Goal: Task Accomplishment & Management: Manage account settings

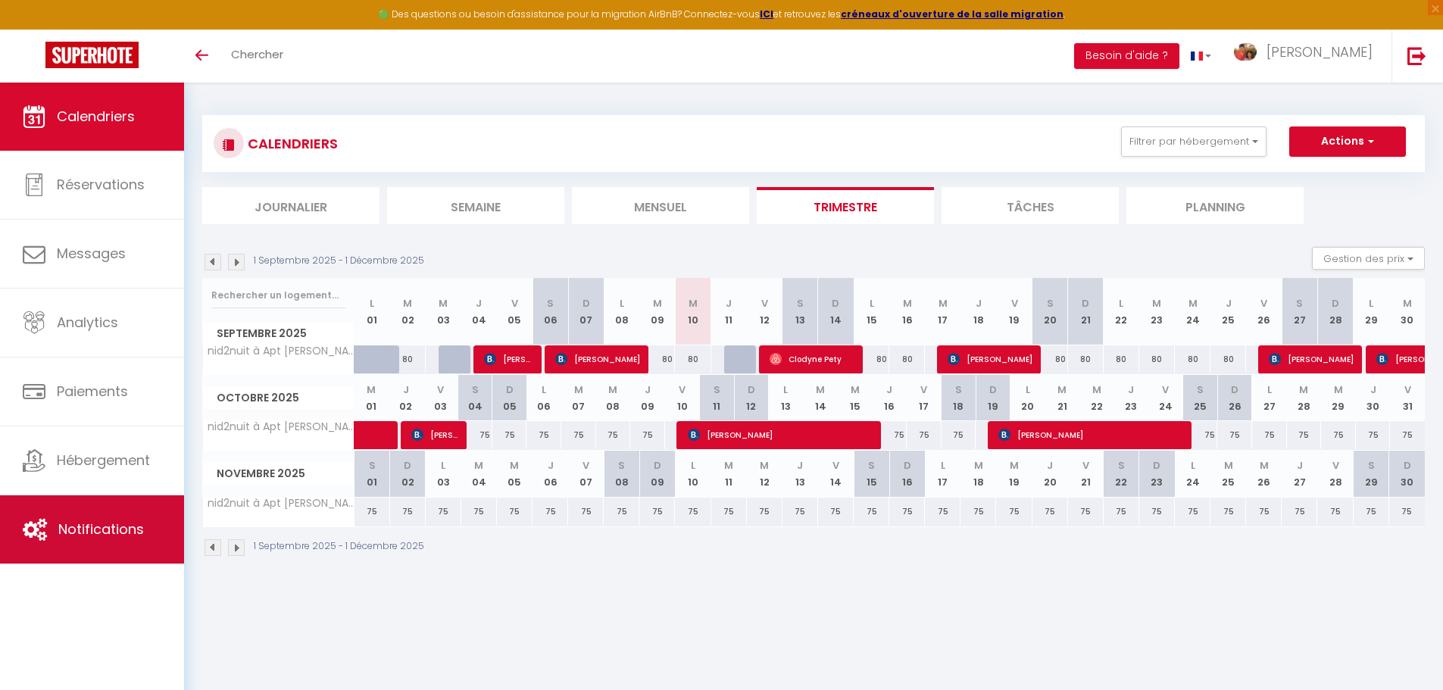
click at [130, 528] on span "Notifications" at bounding box center [101, 529] width 86 height 19
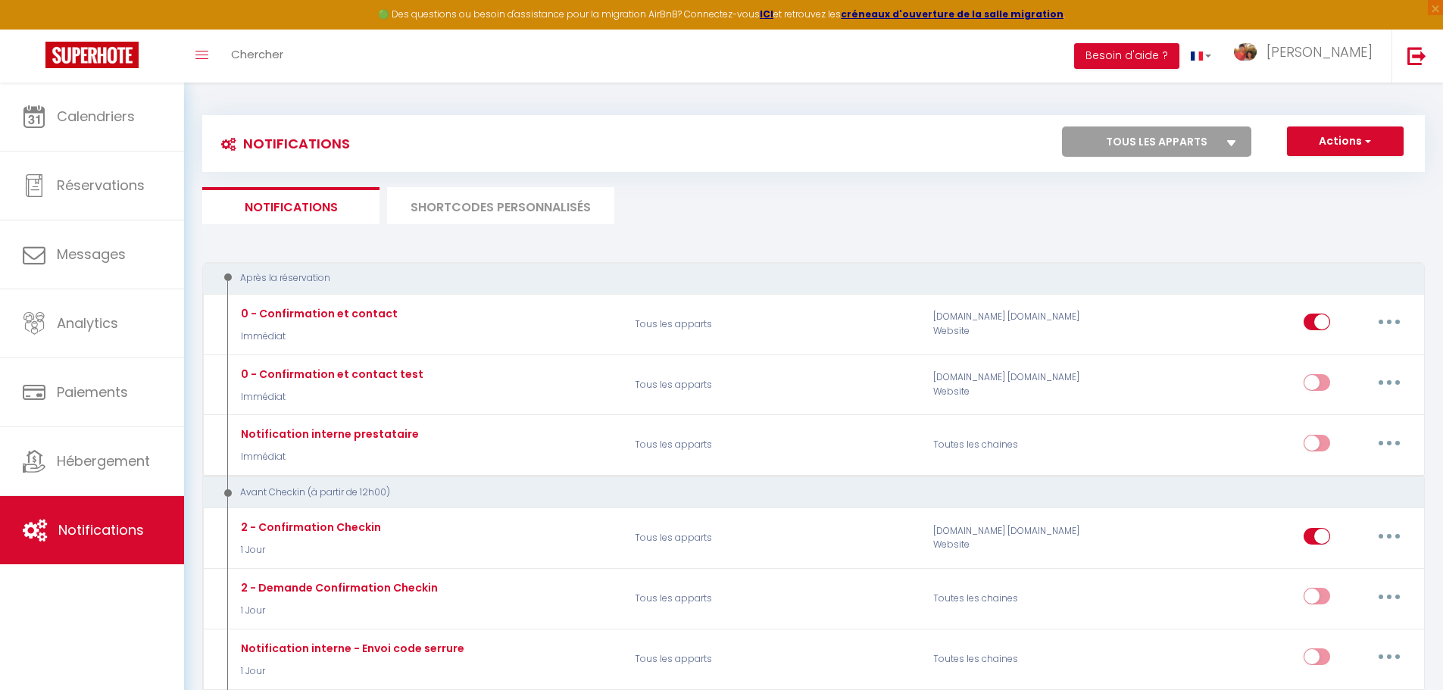
select select
checkbox input "false"
select select
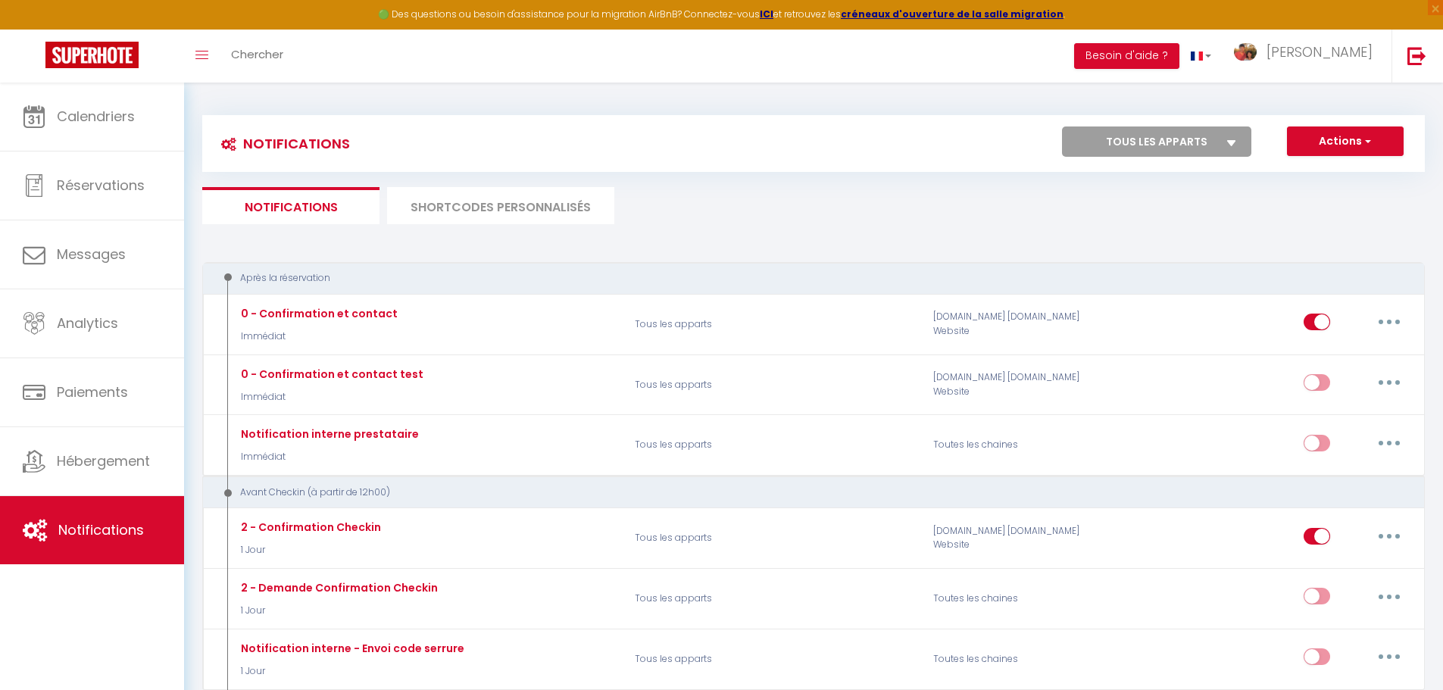
checkbox input "false"
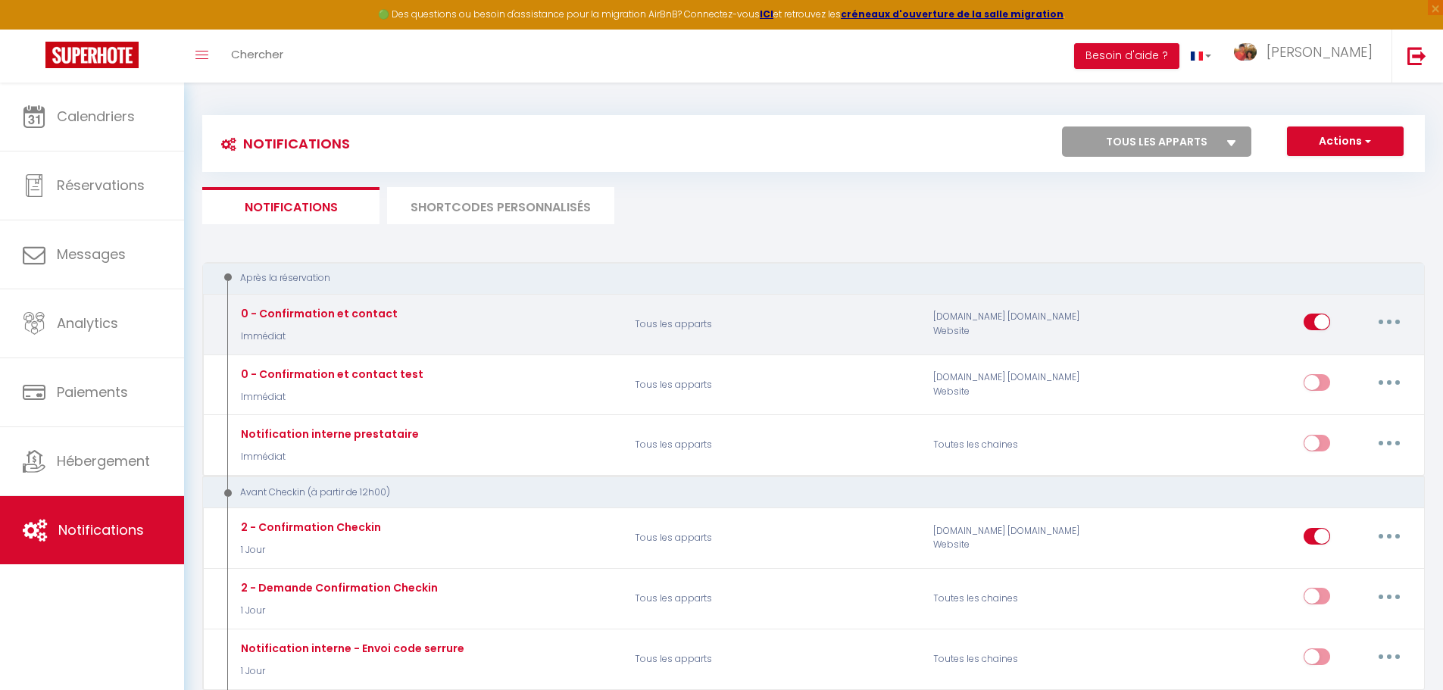
click at [1392, 321] on icon "button" at bounding box center [1389, 322] width 5 height 5
click at [1309, 361] on link "Editer" at bounding box center [1350, 357] width 112 height 26
type input "0 - Confirmation et contact"
select select "Immédiat"
select select "if_booking_is_paid"
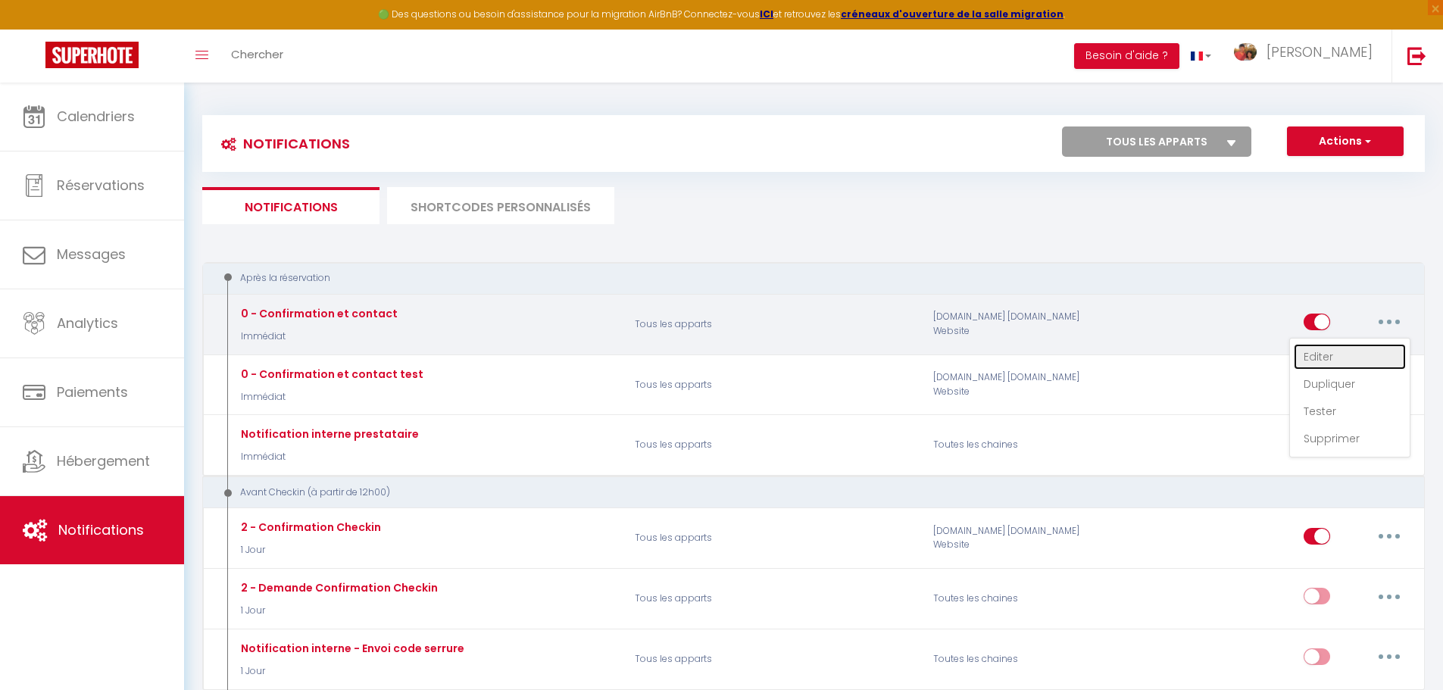
checkbox input "true"
checkbox input "false"
radio input "true"
type input "Confirmation votre réservation - [BOOKING:ID] - [GUEST:FIRST_NAME] [GUEST:LAST_…"
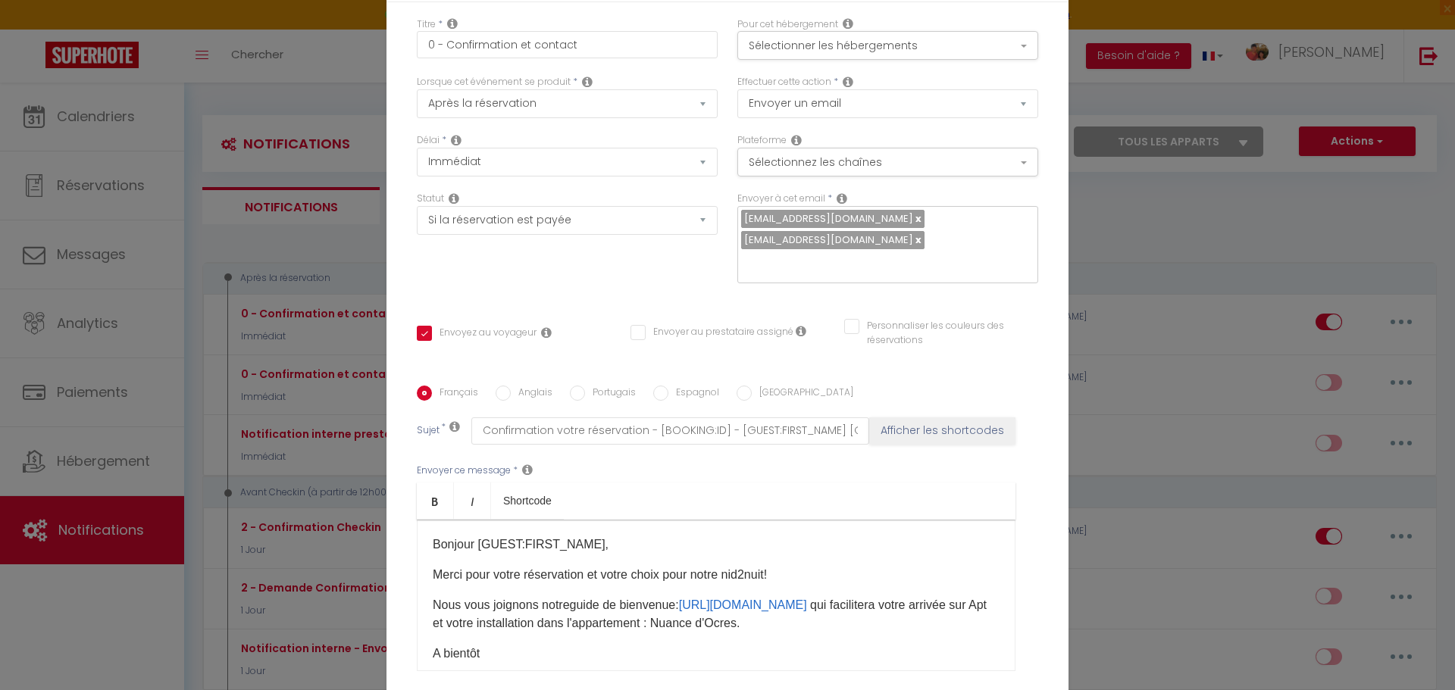
click at [1155, 214] on div "Modifier la notification × Titre * 0 - Confirmation et contact Pour cet héberge…" at bounding box center [727, 345] width 1455 height 690
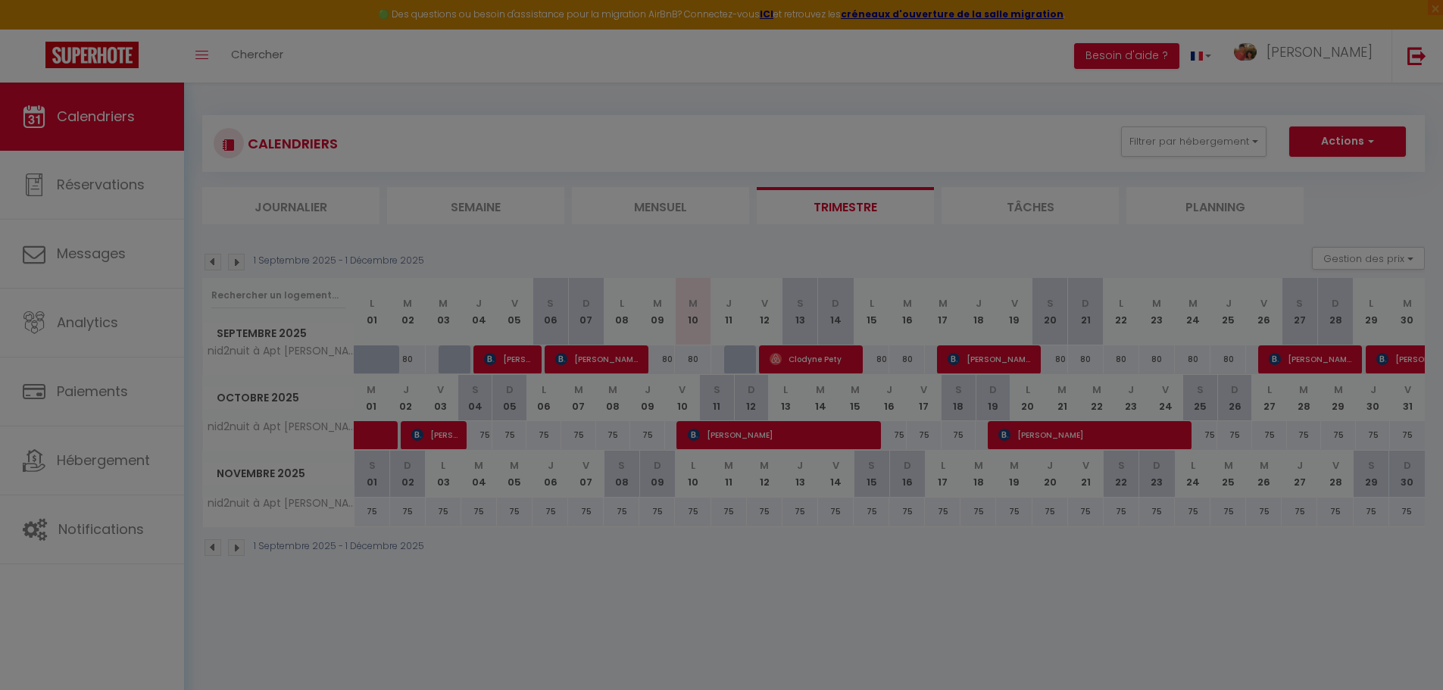
click at [105, 531] on div at bounding box center [721, 345] width 1443 height 690
click at [108, 534] on div at bounding box center [721, 345] width 1443 height 690
drag, startPoint x: 1277, startPoint y: 592, endPoint x: 1109, endPoint y: 470, distance: 207.7
click at [1276, 592] on div at bounding box center [721, 345] width 1443 height 690
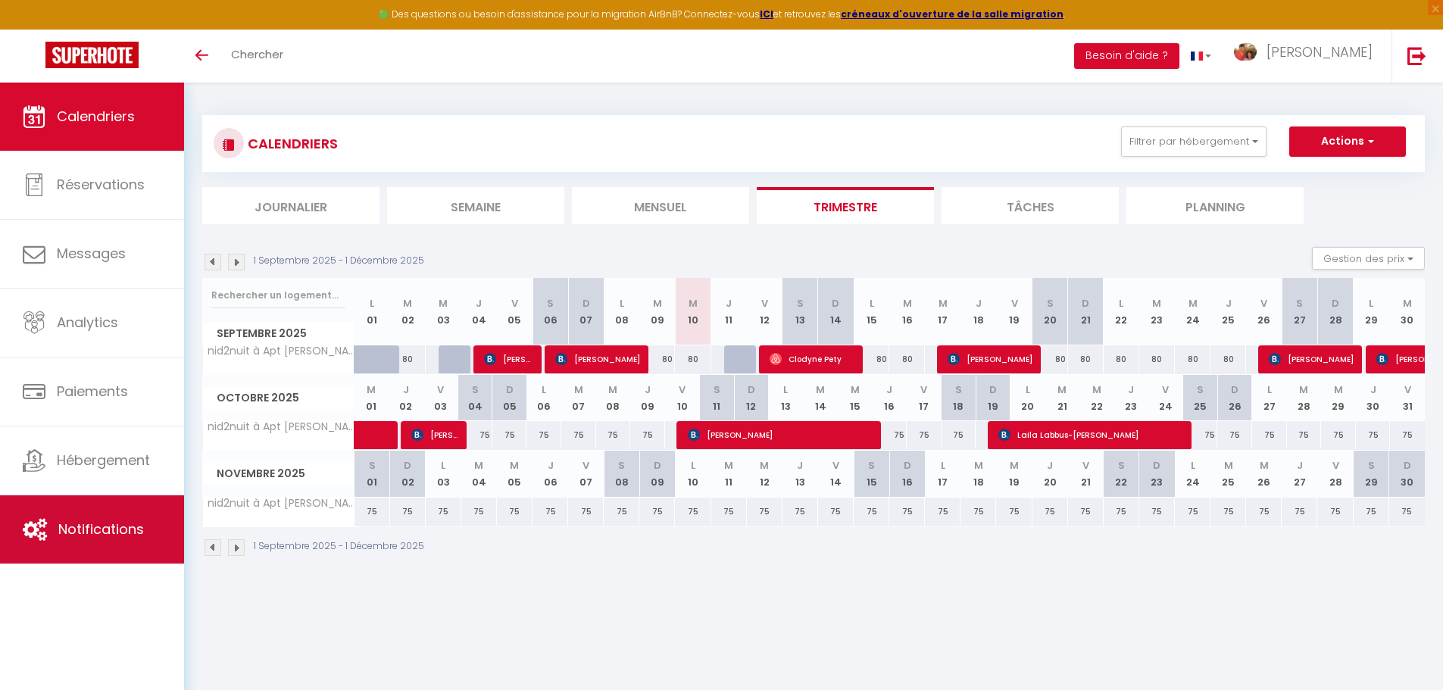
click at [123, 528] on span "Notifications" at bounding box center [101, 529] width 86 height 19
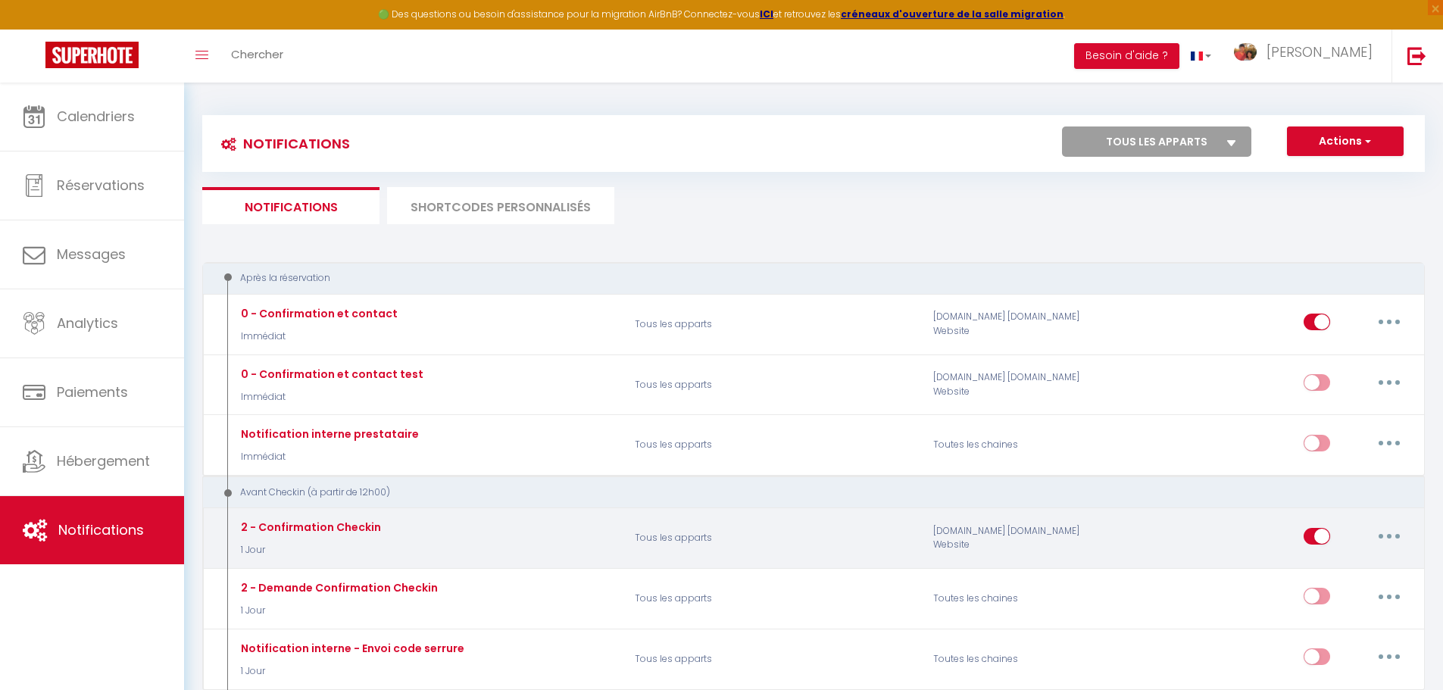
select select
checkbox input "false"
select select
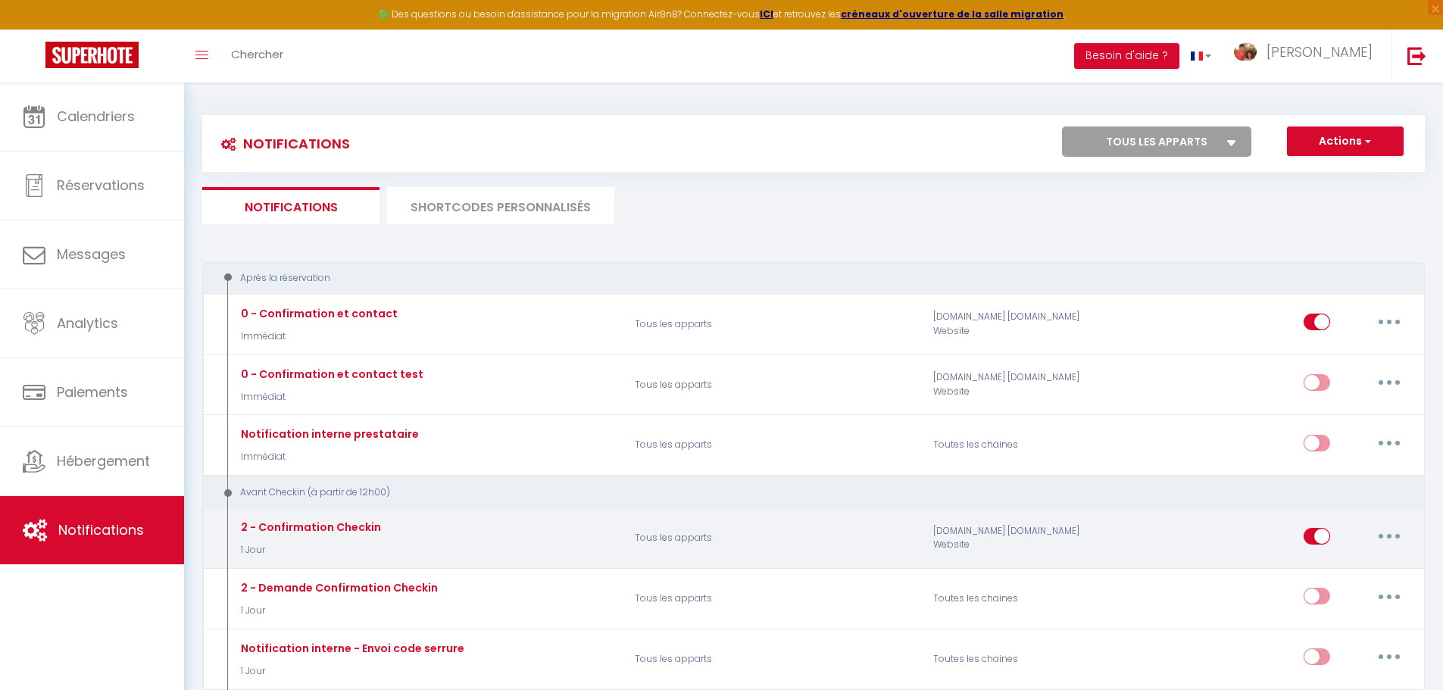
checkbox input "false"
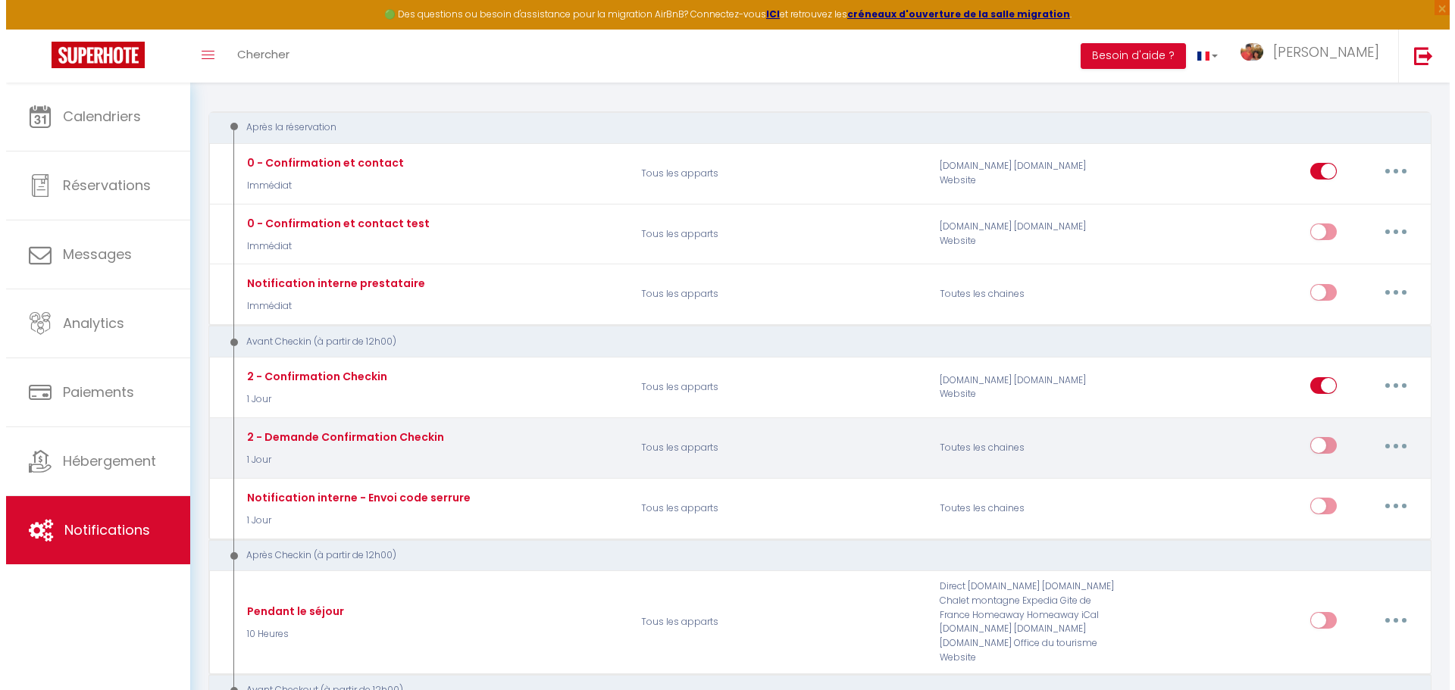
scroll to position [152, 0]
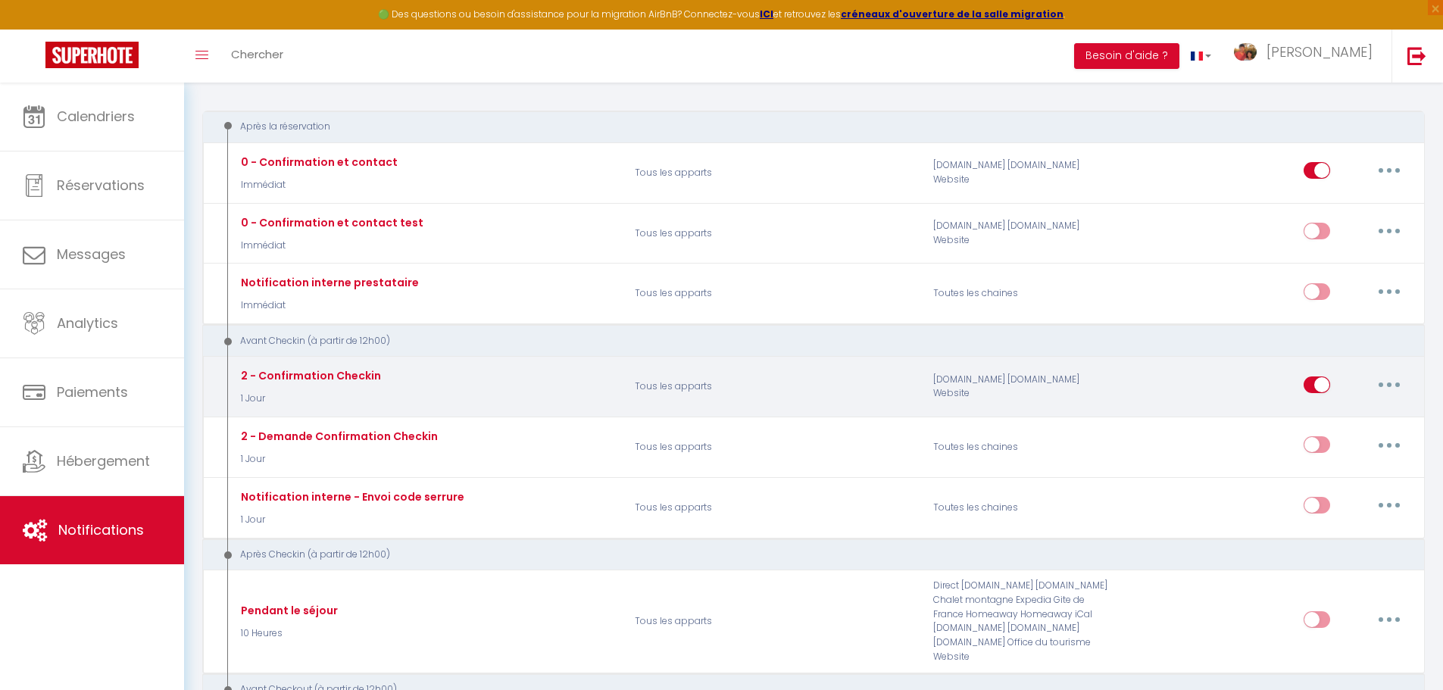
click at [1390, 383] on icon "button" at bounding box center [1389, 385] width 5 height 5
click at [1310, 417] on link "Editer" at bounding box center [1350, 419] width 112 height 26
type input "2 - Confirmation Checkin"
select select "1 Jour"
select select "if_booking_is_paid"
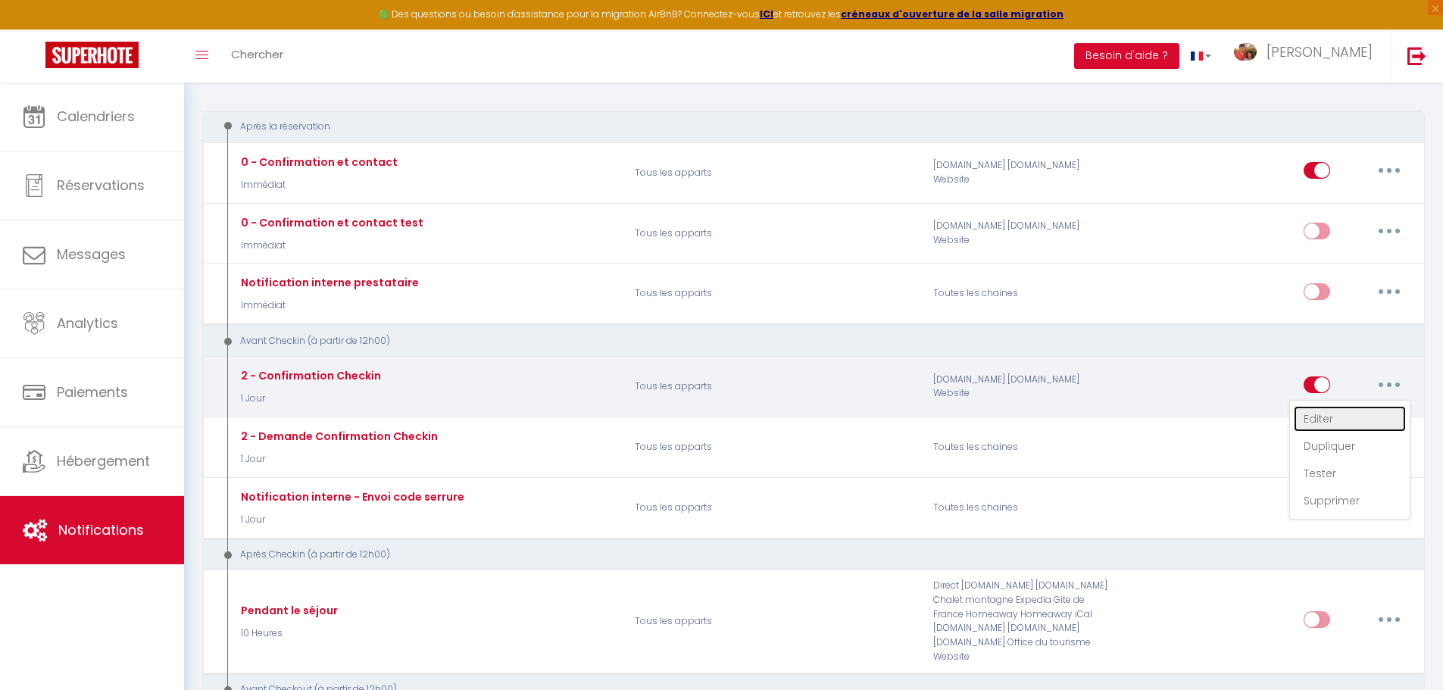
checkbox input "true"
checkbox input "false"
radio input "true"
type input "Procédure pour le checkin - [RENTAL:NAME]"
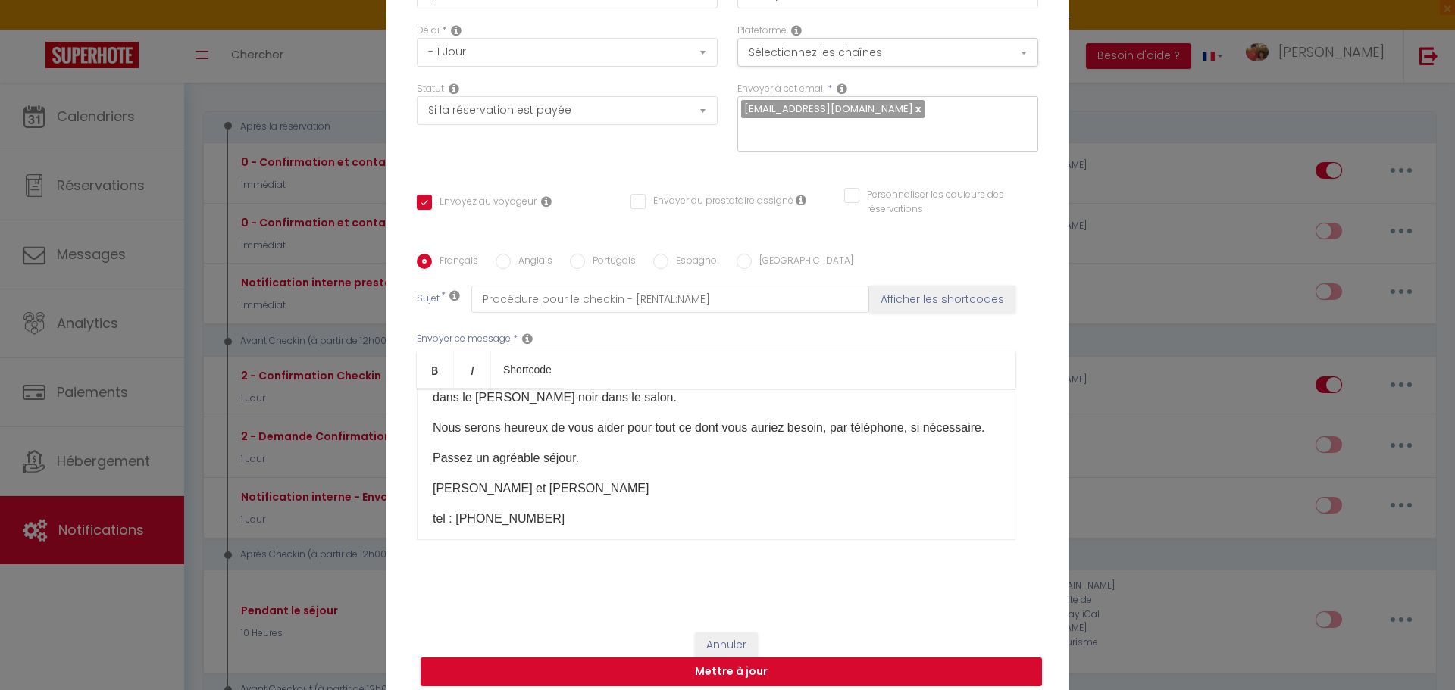
scroll to position [555, 0]
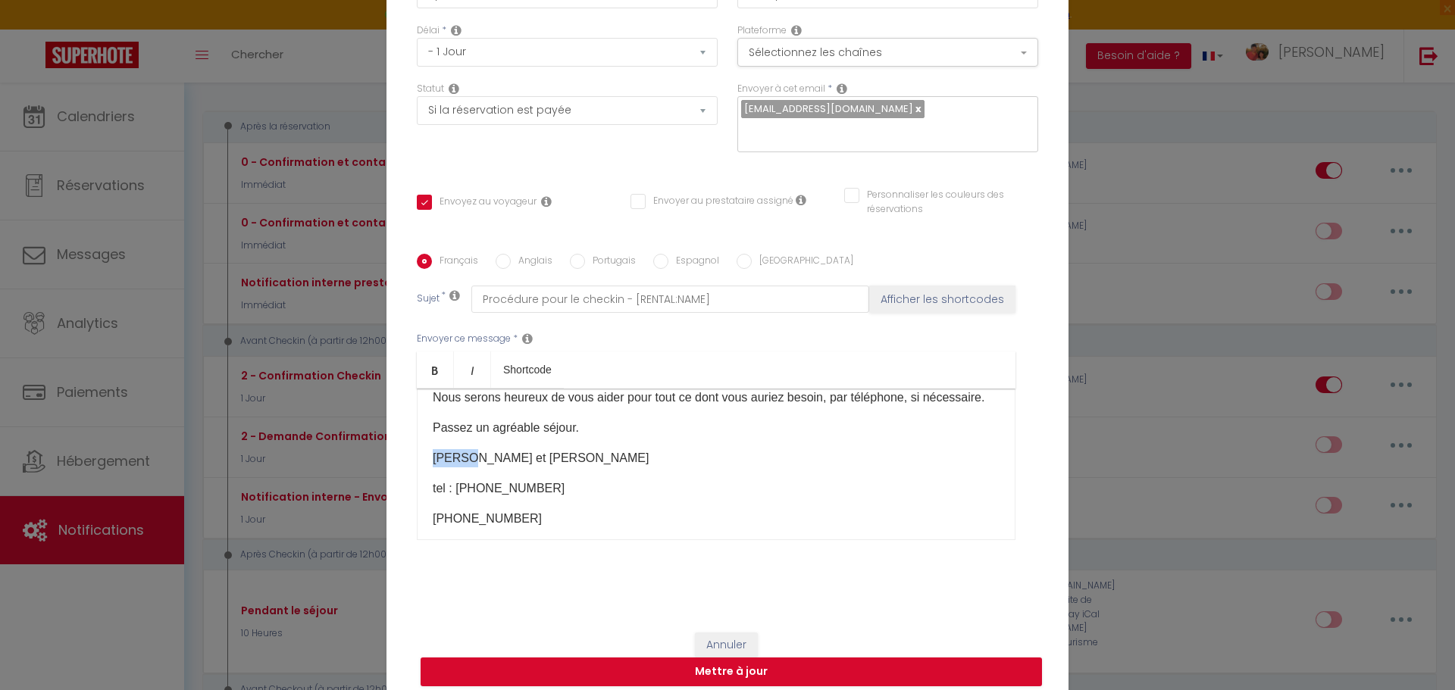
drag, startPoint x: 467, startPoint y: 467, endPoint x: 417, endPoint y: 464, distance: 50.1
click at [417, 464] on div "Bonjour [GUEST:FIRST_NAME], Nous aurons bientôt le plaisir de vous accueillir d…" at bounding box center [716, 465] width 598 height 152
drag, startPoint x: 470, startPoint y: 464, endPoint x: 458, endPoint y: 467, distance: 11.6
click at [458, 467] on p "Yves et Charlotte" at bounding box center [716, 458] width 567 height 18
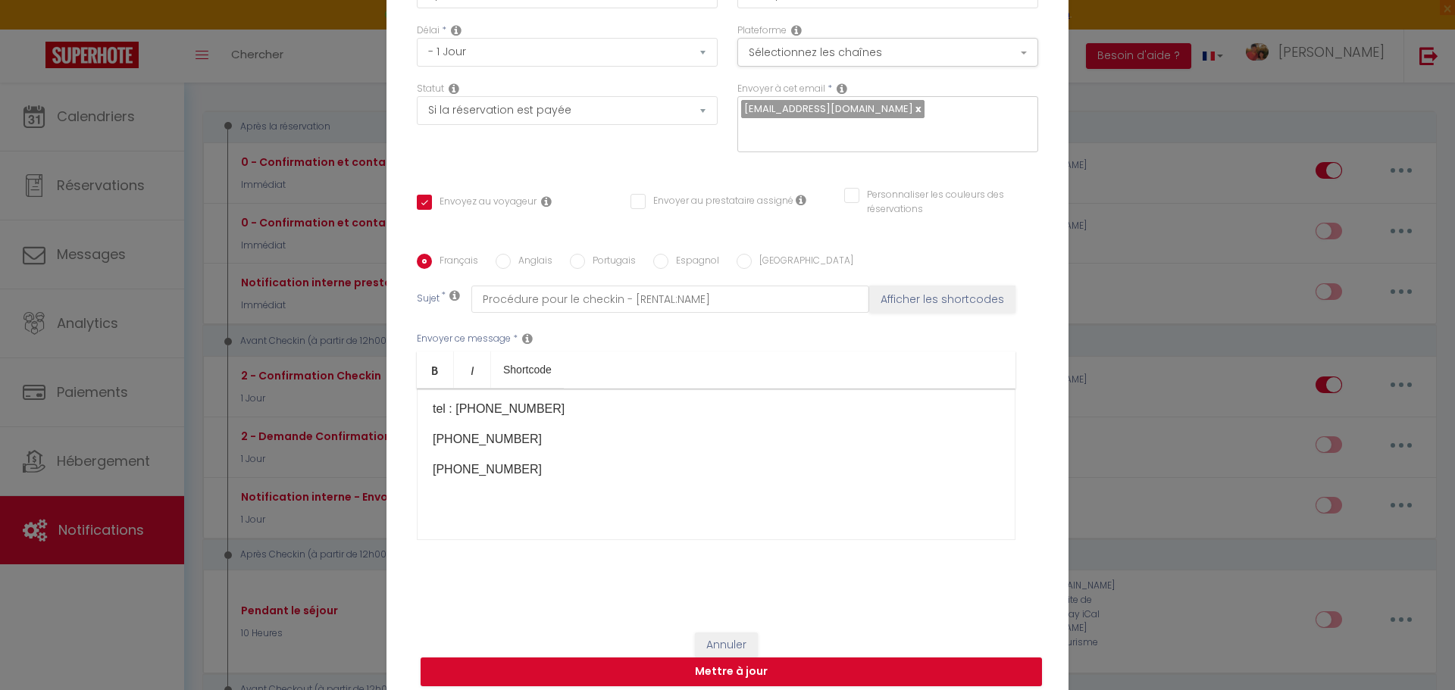
scroll to position [577, 0]
click at [514, 445] on p "Yves, Charlotte" at bounding box center [716, 436] width 567 height 18
drag, startPoint x: 548, startPoint y: 474, endPoint x: 478, endPoint y: 480, distance: 70.7
click at [478, 476] on p "tel : +33 6 26 66 34 95" at bounding box center [716, 467] width 567 height 18
drag, startPoint x: 552, startPoint y: 470, endPoint x: 455, endPoint y: 480, distance: 97.5
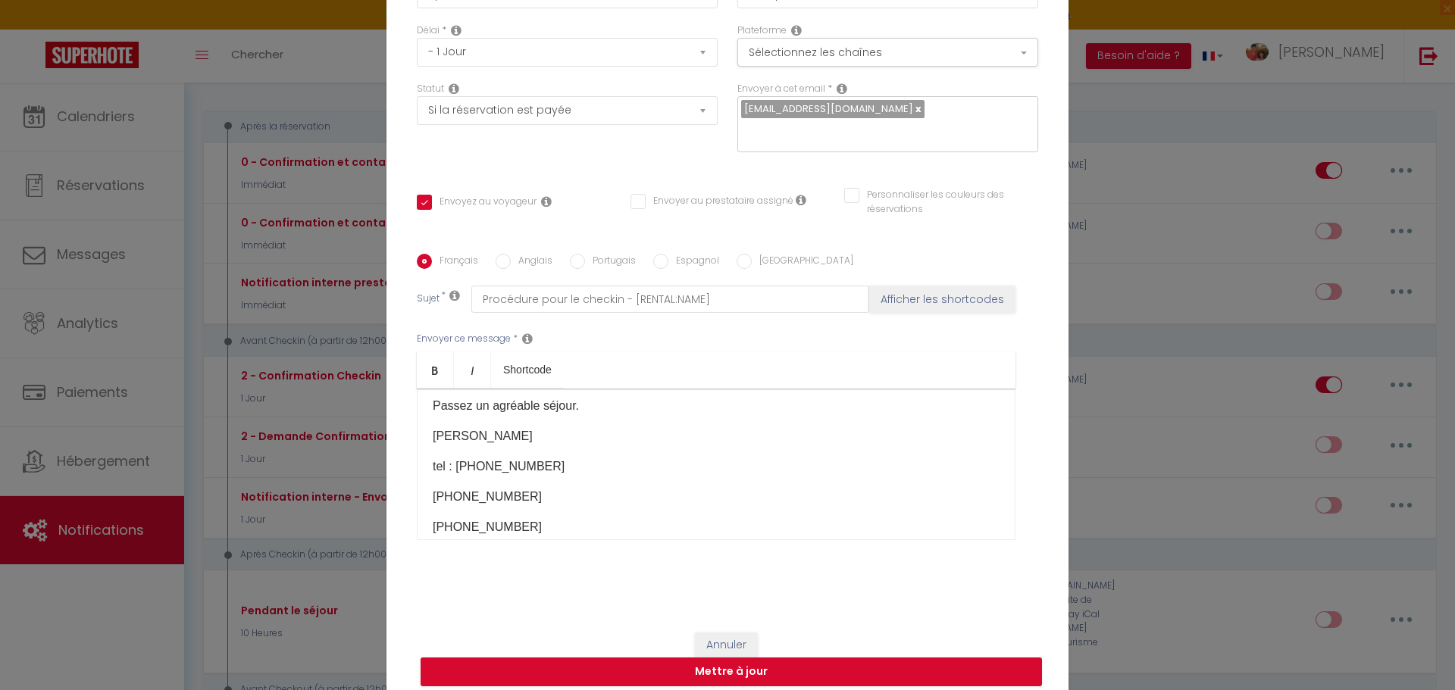
click at [455, 476] on p "tel : +33 7 49 12 06 20" at bounding box center [716, 467] width 567 height 18
click at [558, 502] on p "[PHONE_NUMBER]" at bounding box center [716, 497] width 567 height 18
click at [433, 522] on p "+33 7 49 12 06 20 ​" at bounding box center [716, 514] width 567 height 18
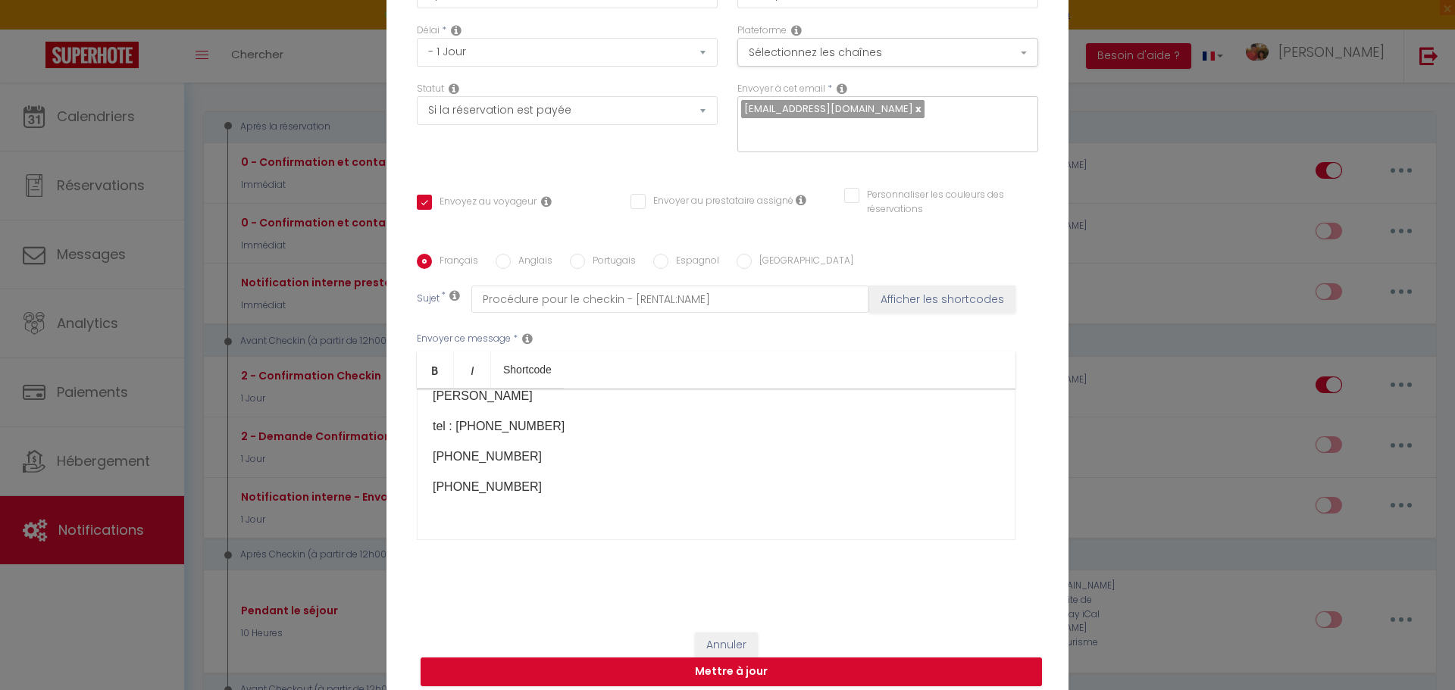
scroll to position [653, 0]
drag, startPoint x: 428, startPoint y: 430, endPoint x: 558, endPoint y: 474, distance: 137.8
click at [558, 474] on div "Bonjour [GUEST:FIRST_NAME], Nous aurons bientôt le plaisir de vous accueillir d…" at bounding box center [716, 465] width 598 height 152
copy div "Yves, Charlotte, Victor tel : +33 6 20 53 71 91 +33 7 57 48 57 02 +33 7 49 12 0…"
click at [750, 661] on button "Mettre à jour" at bounding box center [730, 672] width 621 height 29
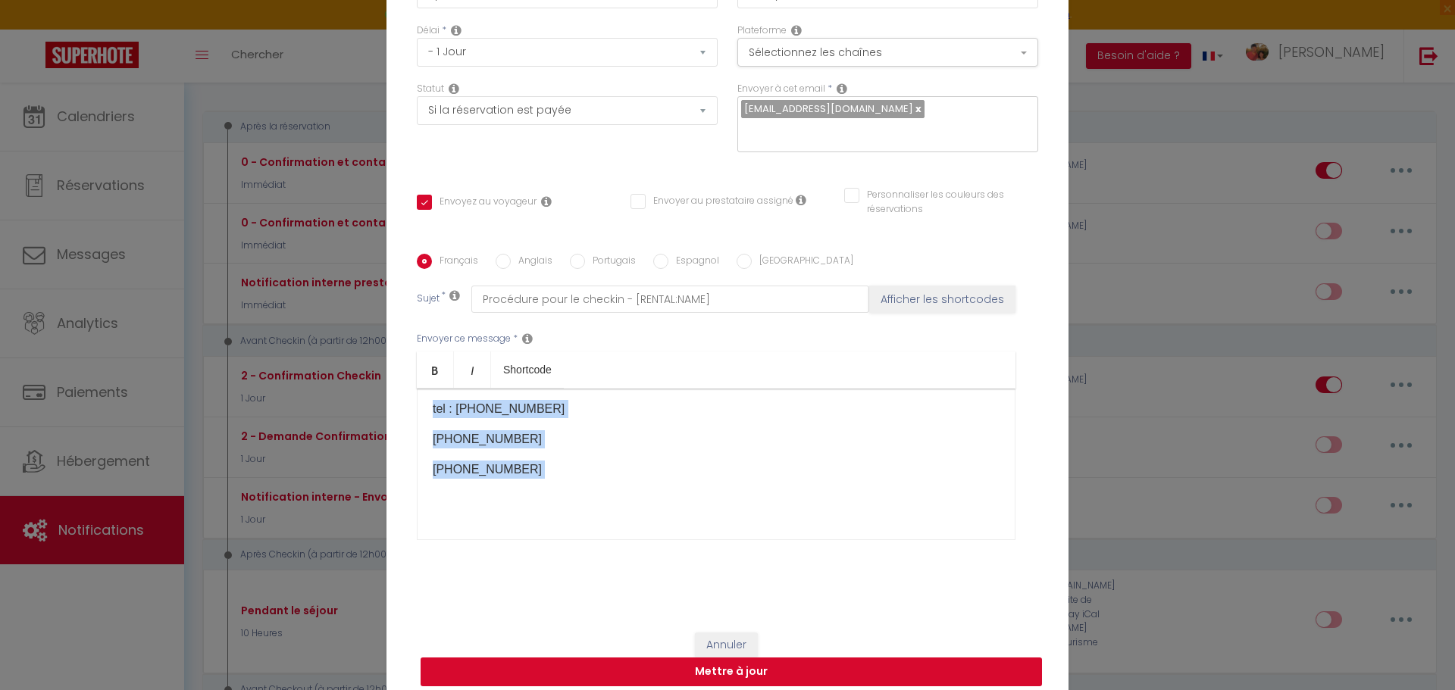
checkbox input "true"
checkbox input "false"
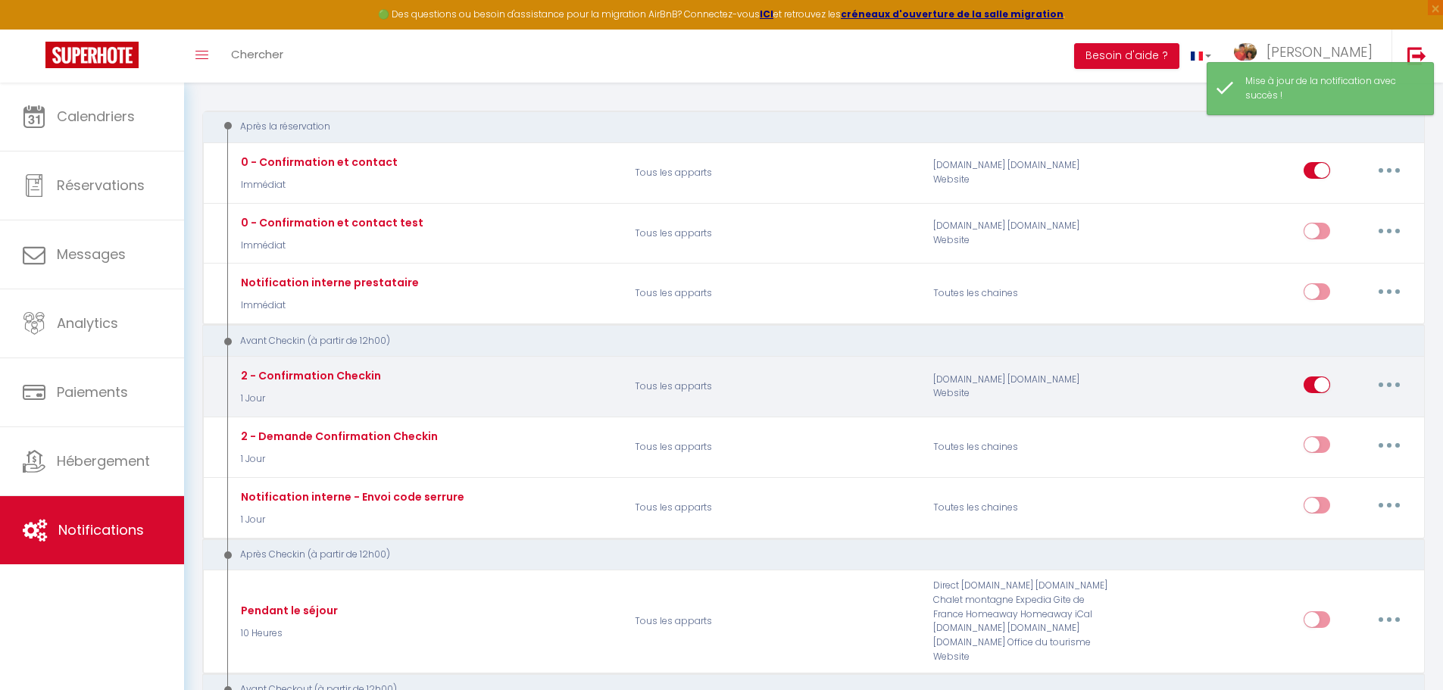
click at [1391, 382] on button "button" at bounding box center [1389, 385] width 42 height 24
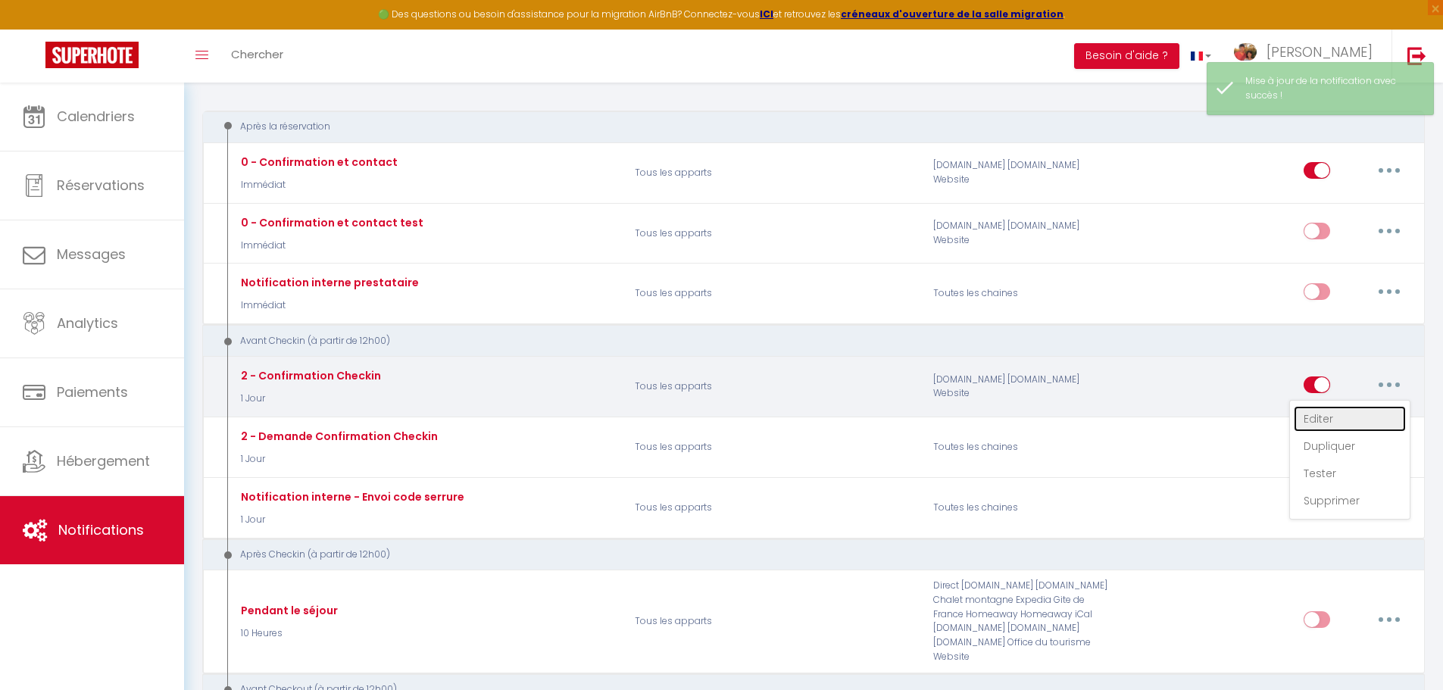
click at [1314, 422] on link "Editer" at bounding box center [1350, 419] width 112 height 26
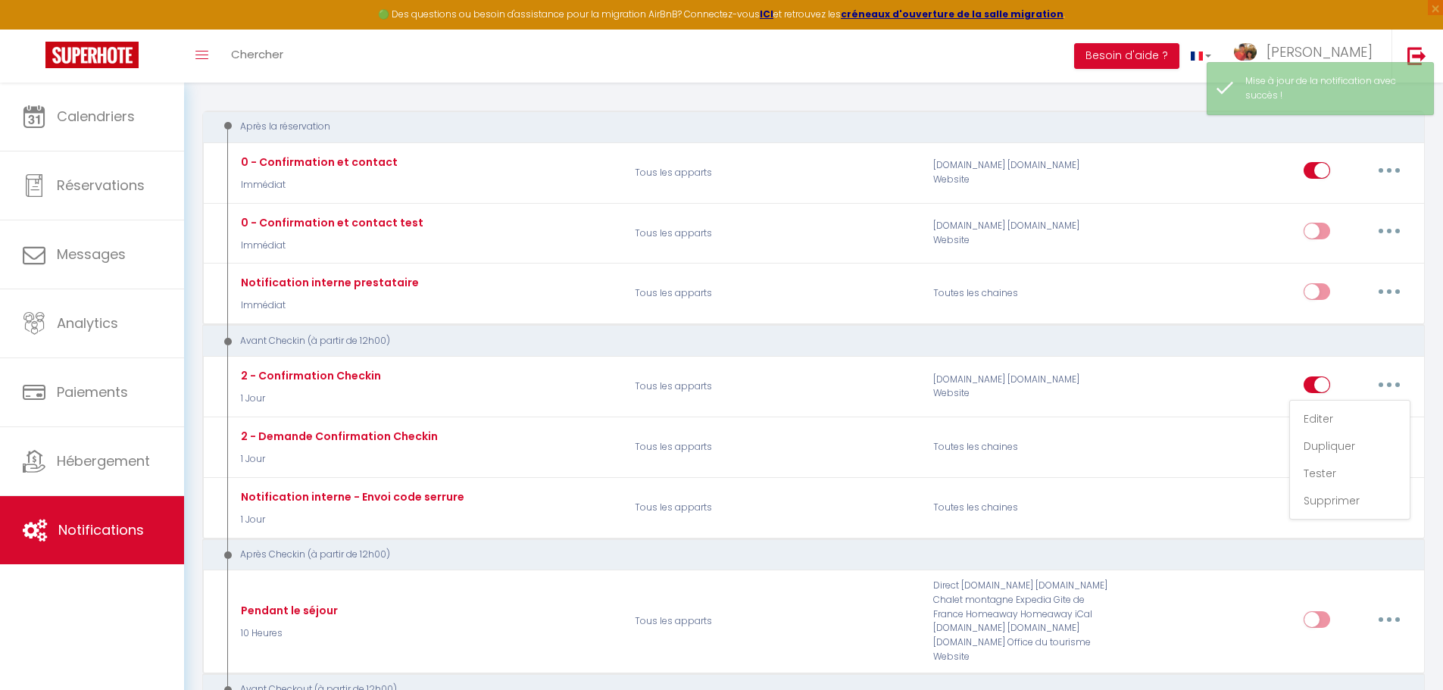
type input "2 - Confirmation Checkin"
select select "1 Jour"
select select "if_booking_is_paid"
checkbox input "true"
checkbox input "false"
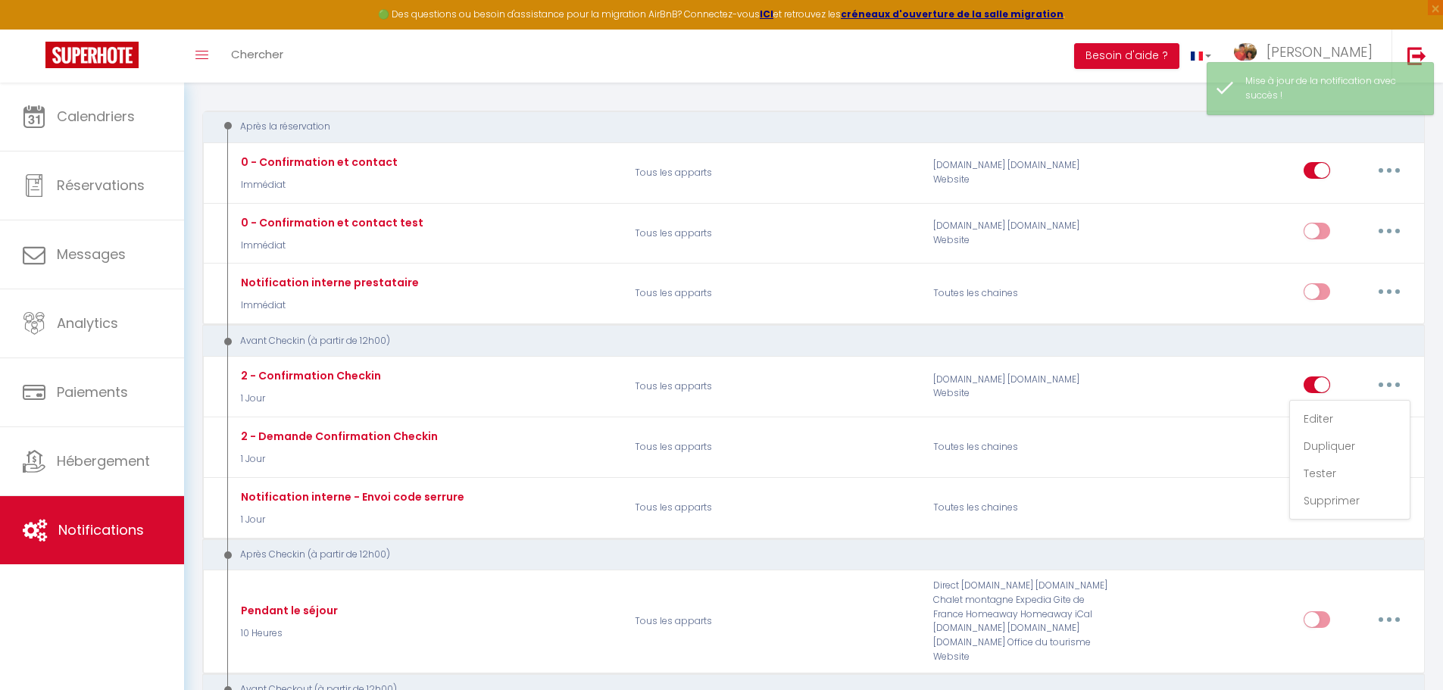
checkbox input "false"
radio input "true"
type input "Procédure pour le checkin - [RENTAL:NAME]"
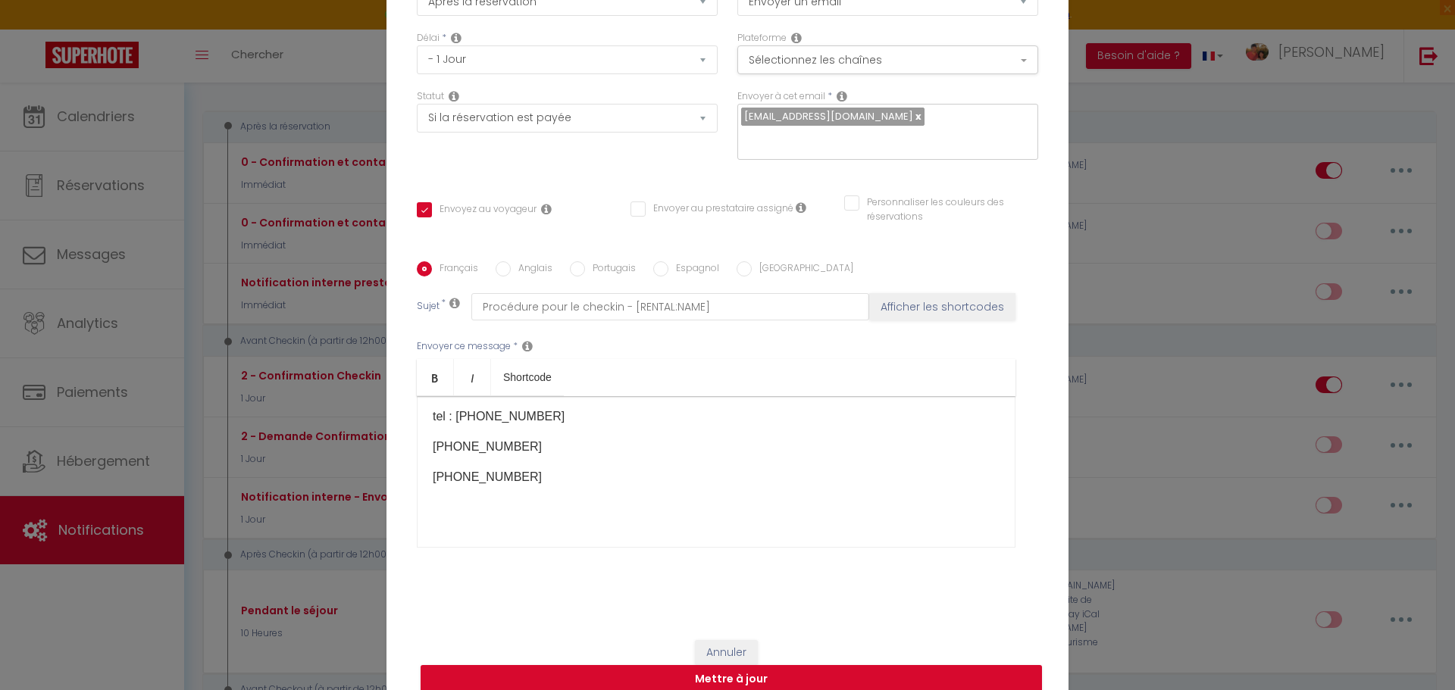
click at [499, 261] on input "Anglais" at bounding box center [502, 268] width 15 height 15
radio input "true"
checkbox input "true"
checkbox input "false"
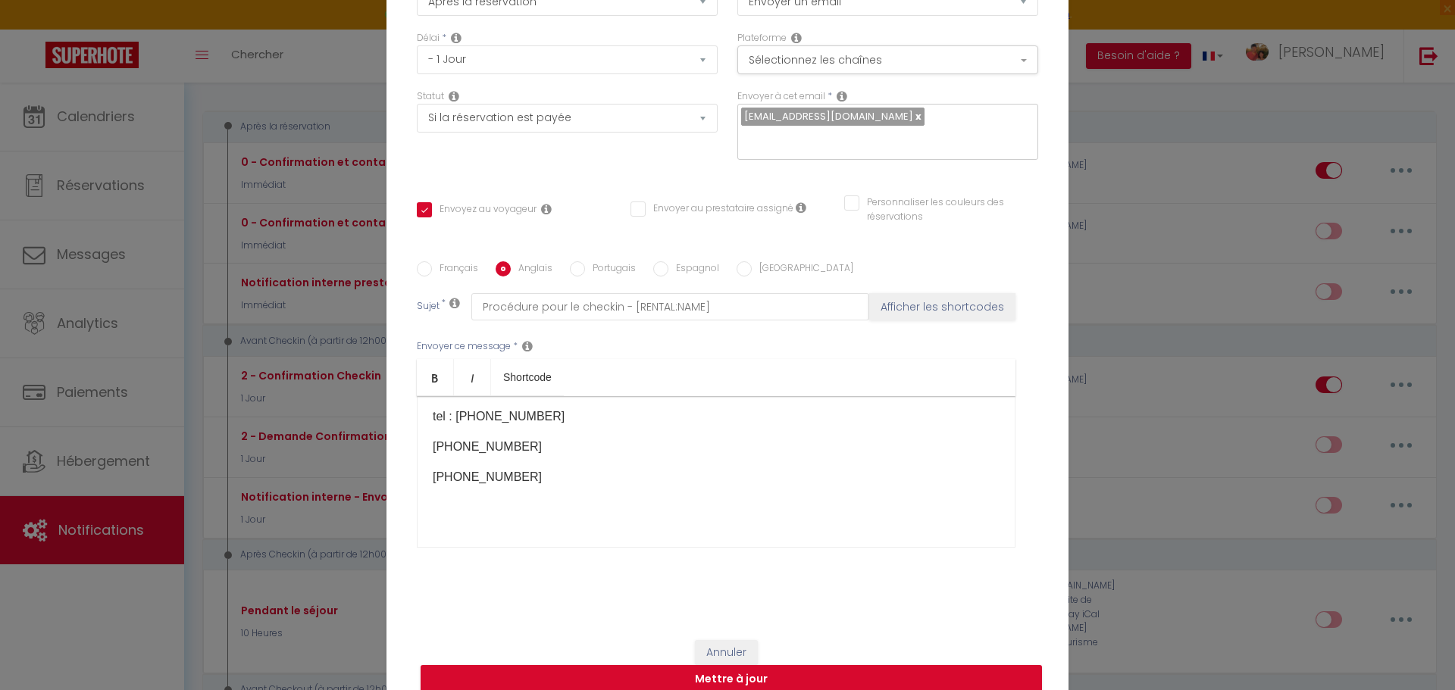
type input "Confirm your arrival - [BOOKING:ID] - [GUEST:FIRST_NAME] [GUEST:LAST_NAME] - [R…"
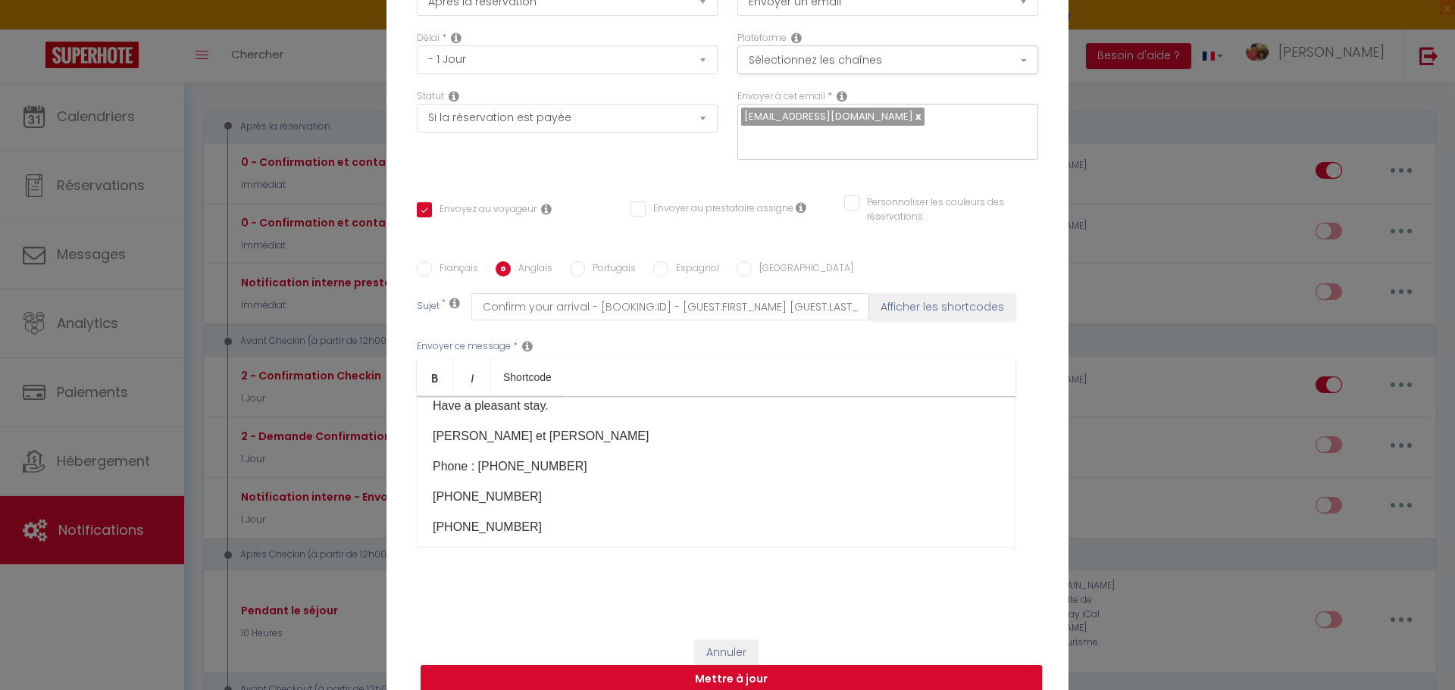
scroll to position [577, 0]
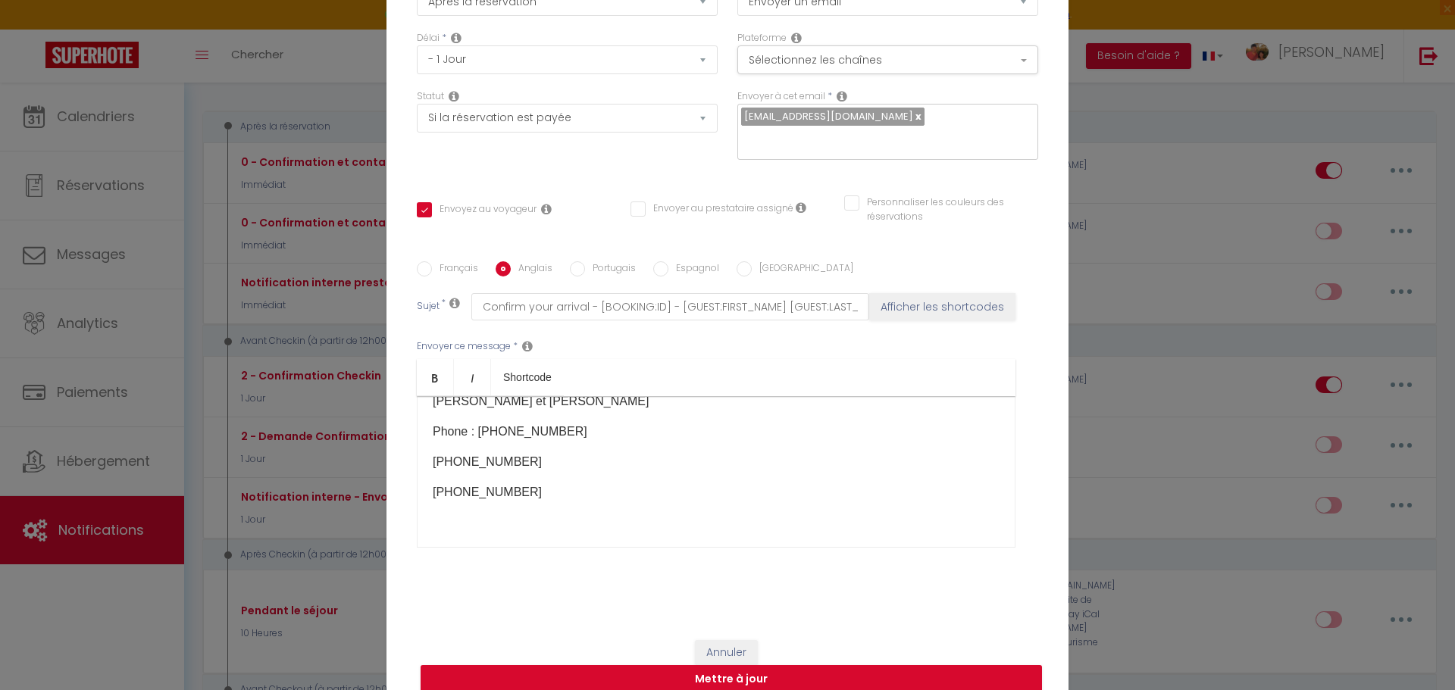
drag, startPoint x: 427, startPoint y: 406, endPoint x: 567, endPoint y: 491, distance: 164.5
click at [567, 491] on div "Hello [GUEST:FIRST_NAME], We will soon have the pleasure of welcoming you to th…" at bounding box center [716, 472] width 598 height 152
drag, startPoint x: 443, startPoint y: 469, endPoint x: 426, endPoint y: 470, distance: 17.4
click at [426, 470] on div "Hello [GUEST:FIRST_NAME], We will soon have the pleasure of welcoming you to th…" at bounding box center [716, 472] width 598 height 152
click at [439, 411] on p at bounding box center [716, 401] width 567 height 18
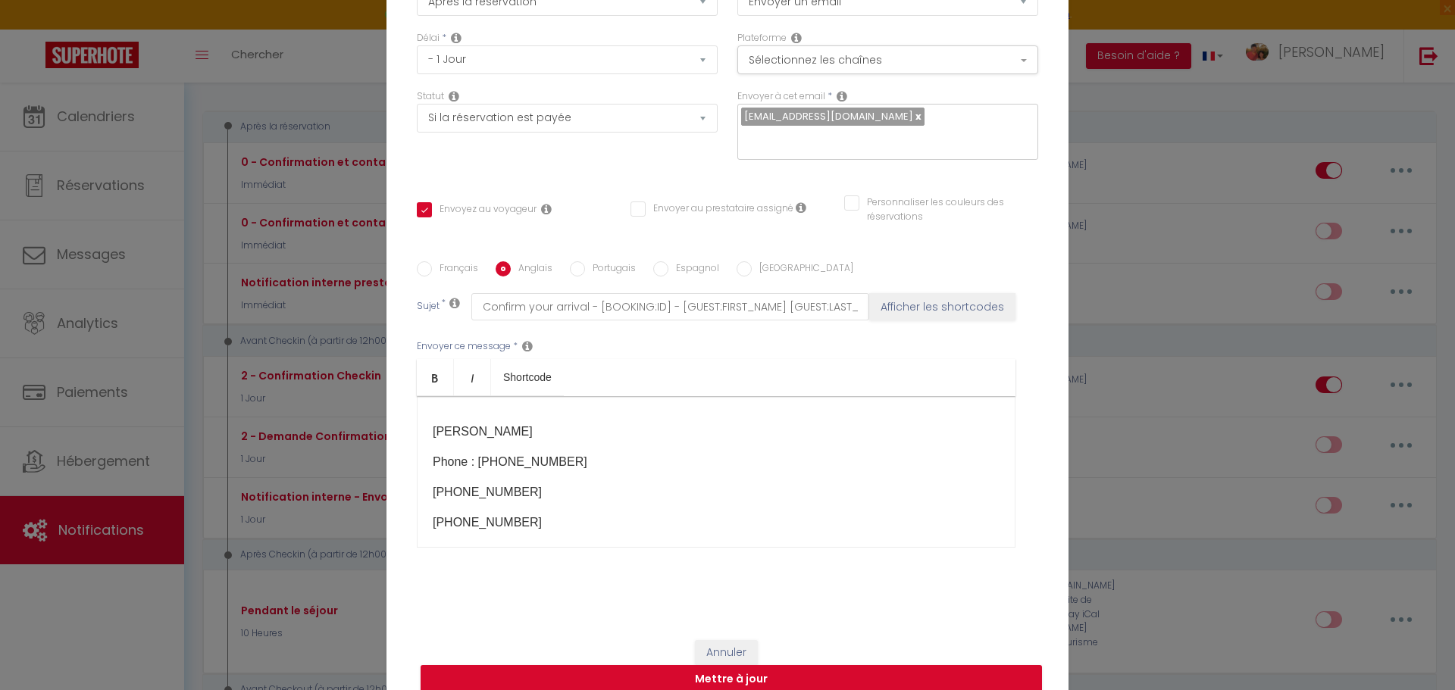
scroll to position [561, 0]
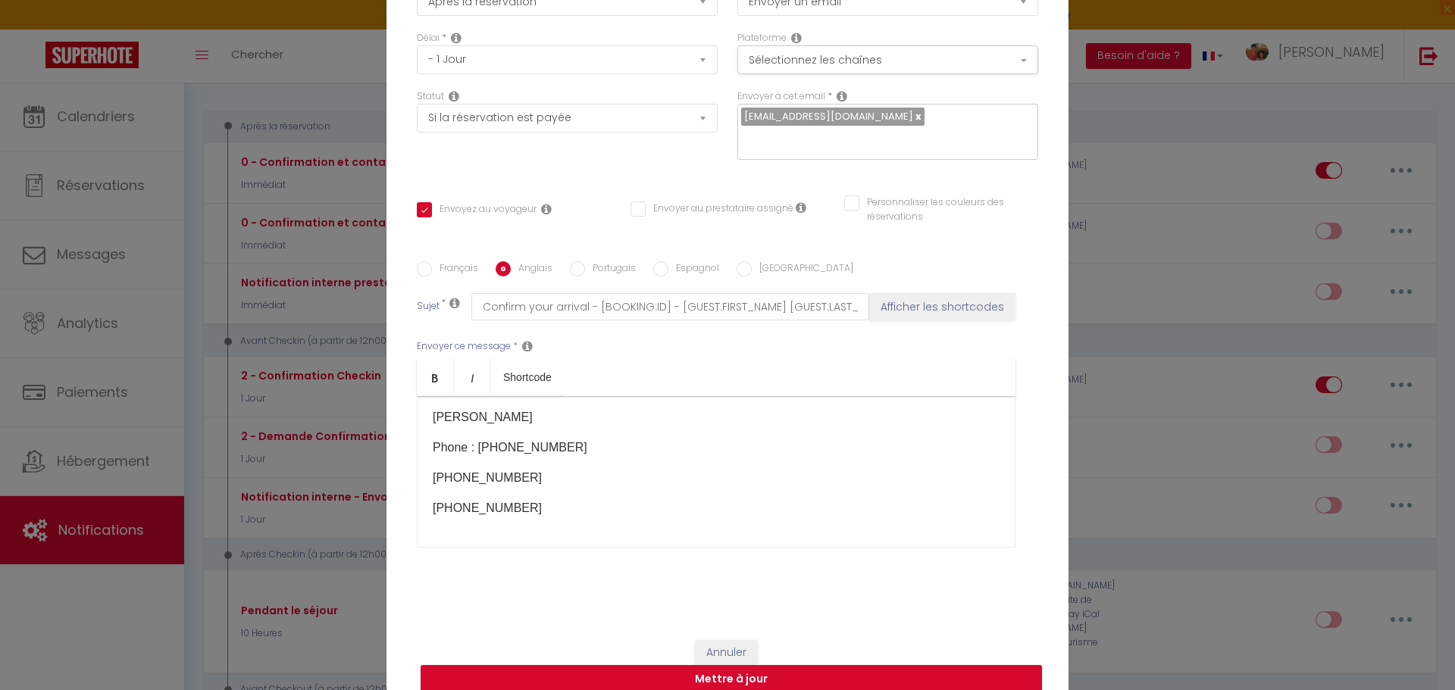
click at [452, 487] on p "[PHONE_NUMBER]" at bounding box center [716, 478] width 567 height 18
click at [450, 516] on p "+33 7 49 12 06 20​" at bounding box center [716, 508] width 567 height 18
click at [708, 670] on button "Mettre à jour" at bounding box center [730, 679] width 621 height 29
checkbox input "true"
checkbox input "false"
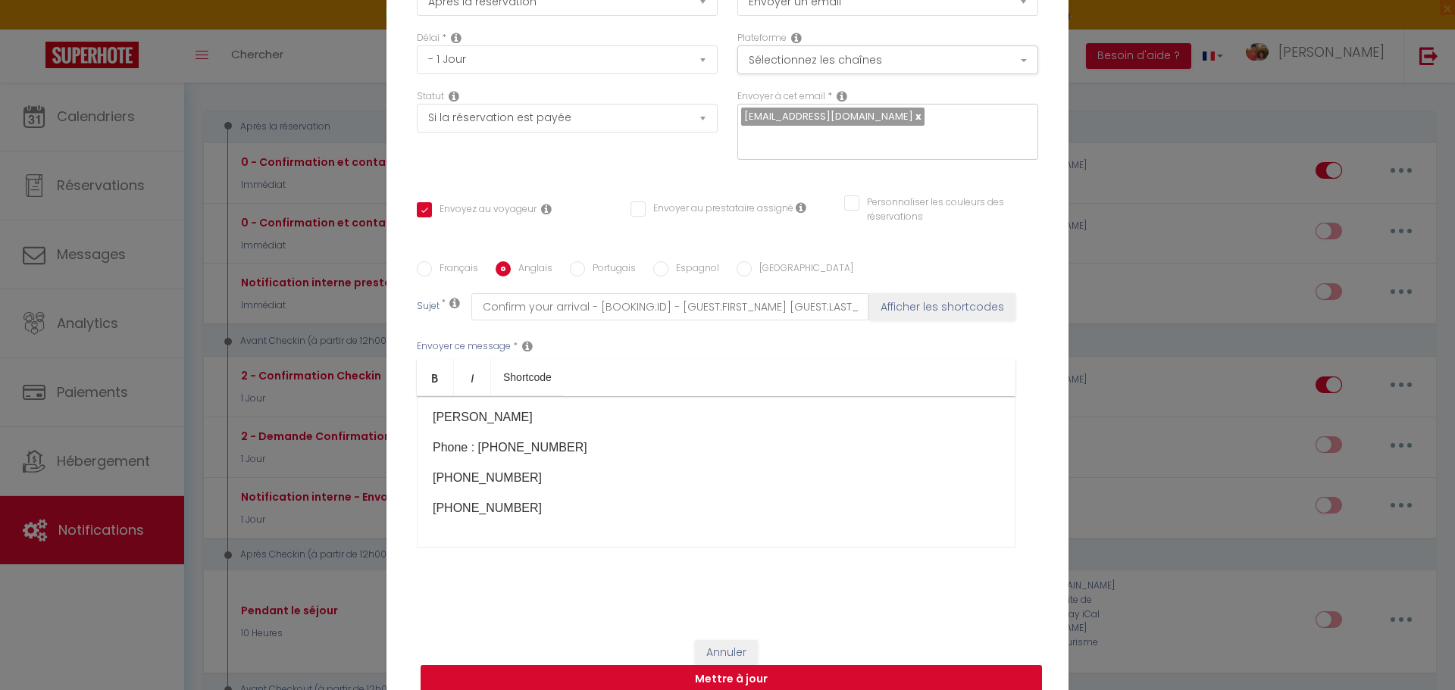
checkbox input "false"
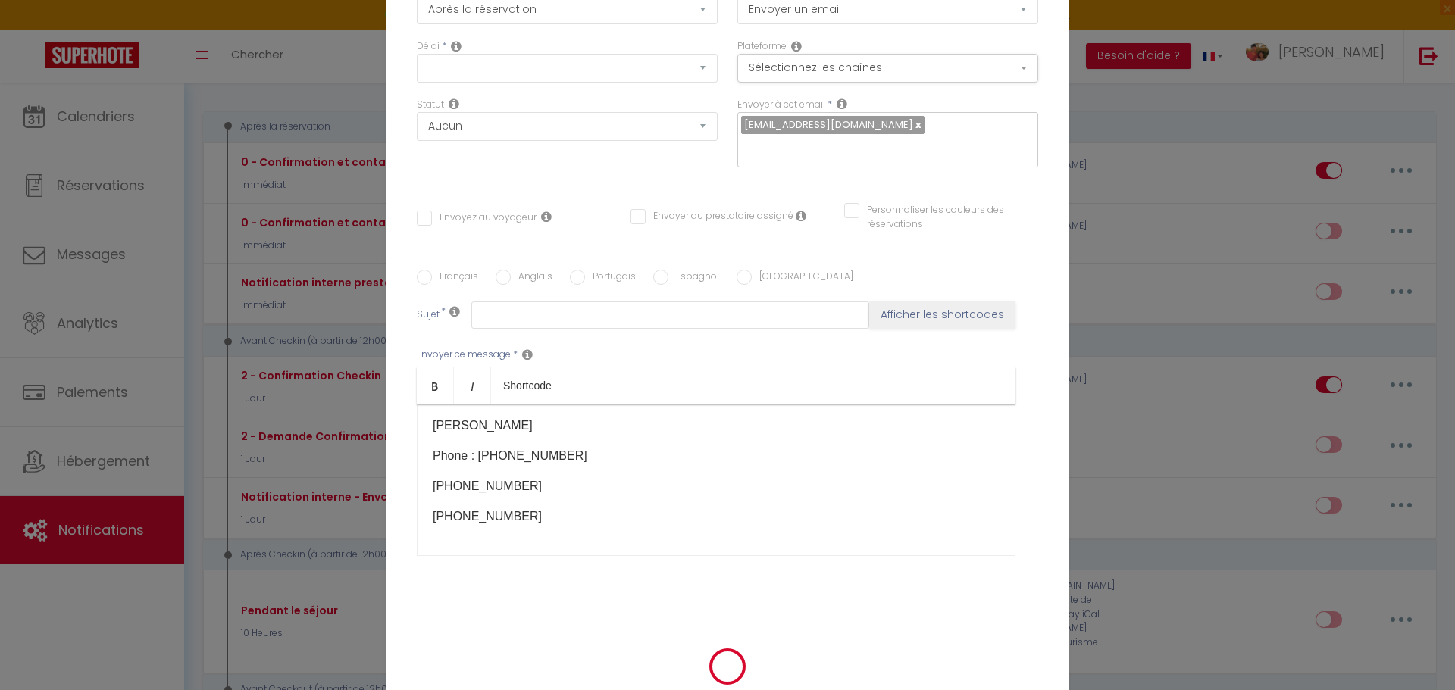
scroll to position [0, 0]
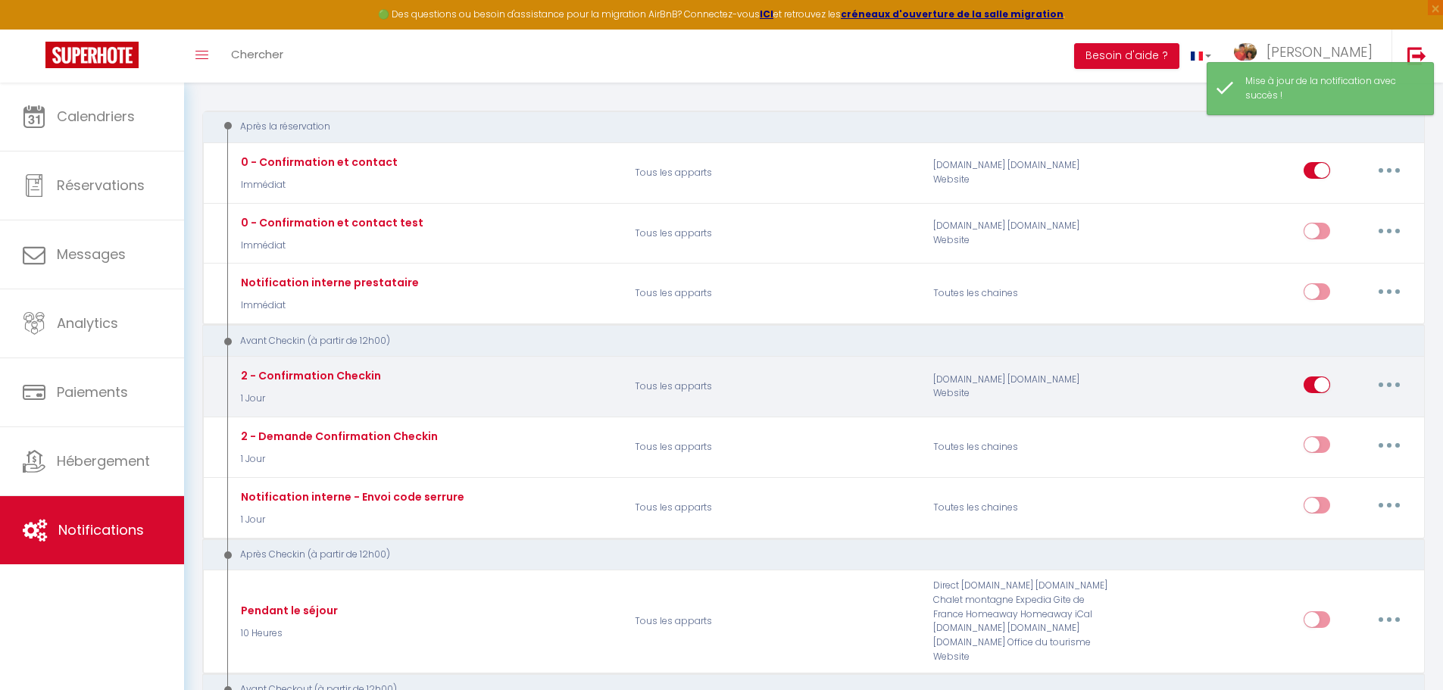
click at [1384, 382] on button "button" at bounding box center [1389, 385] width 42 height 24
click at [1329, 421] on link "Editer" at bounding box center [1350, 419] width 112 height 26
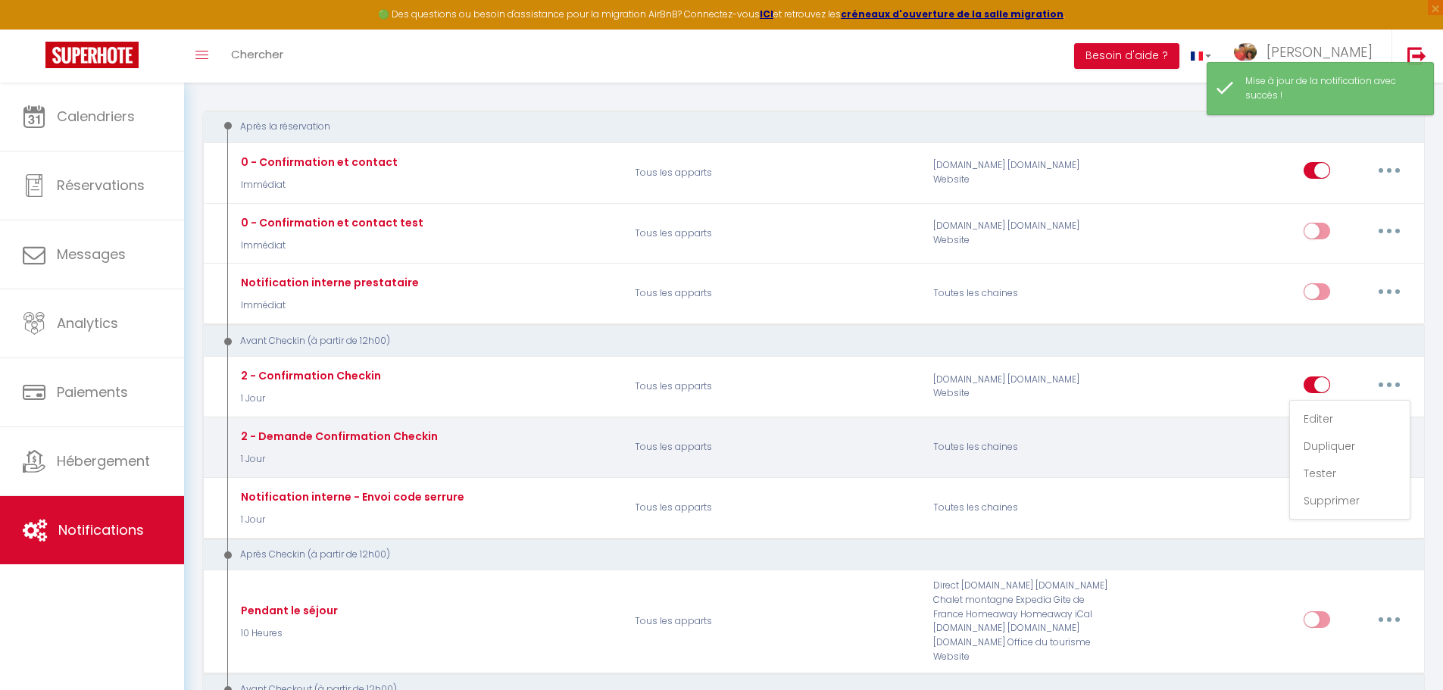
type input "2 - Confirmation Checkin"
select select "1 Jour"
select select "if_booking_is_paid"
checkbox input "true"
checkbox input "false"
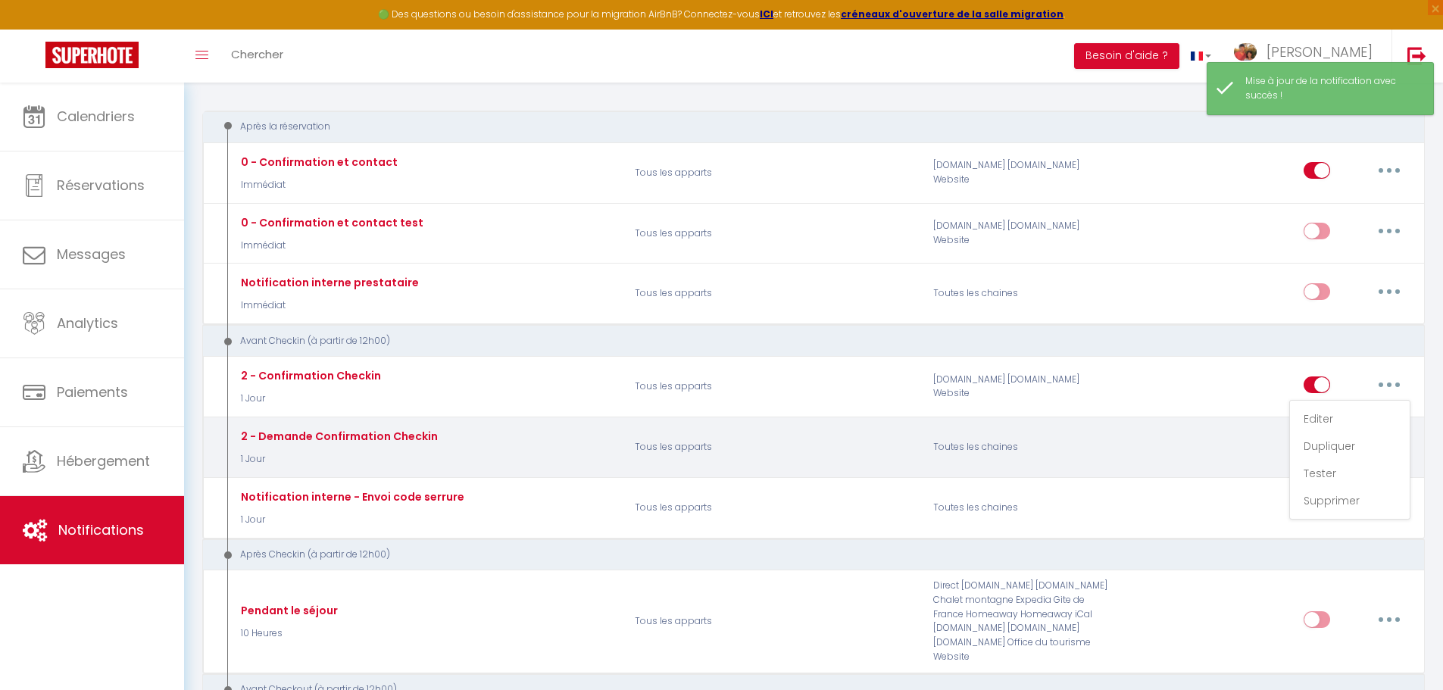
checkbox input "false"
radio input "true"
type input "Procédure pour le checkin - [RENTAL:NAME]"
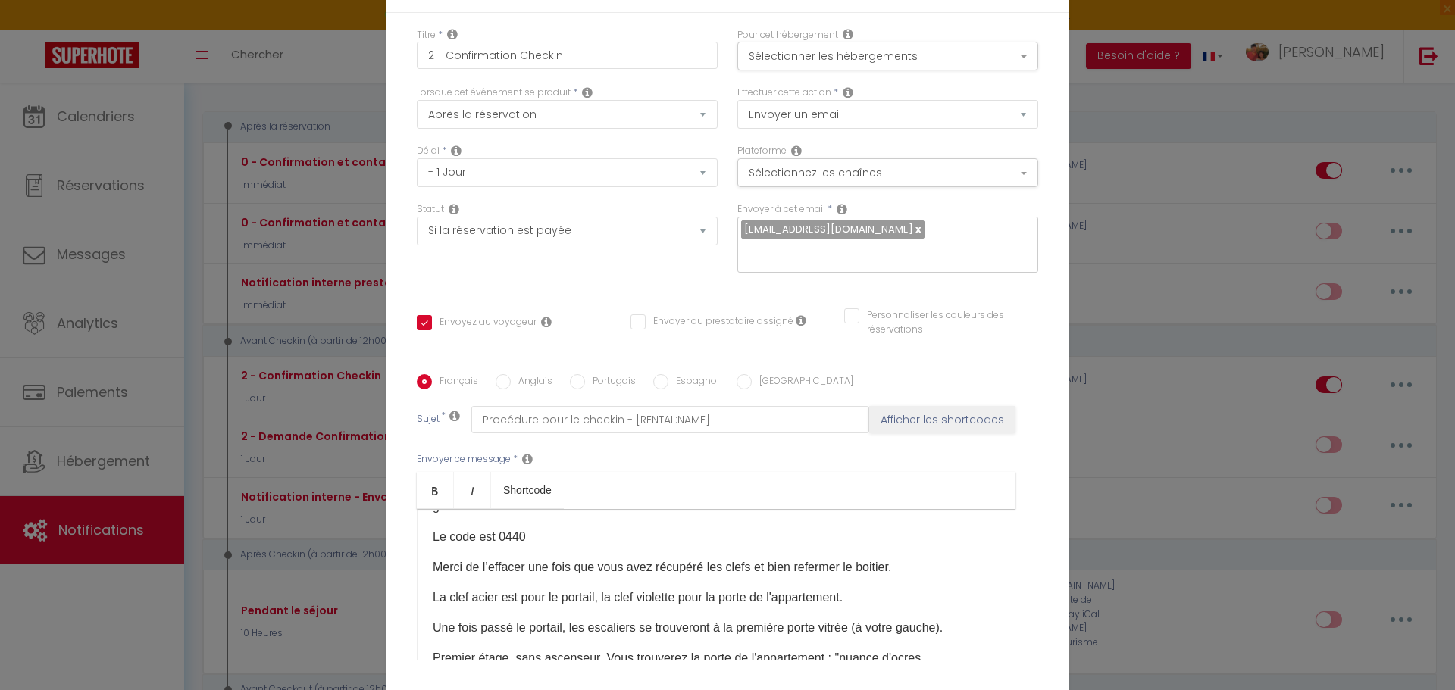
scroll to position [31, 0]
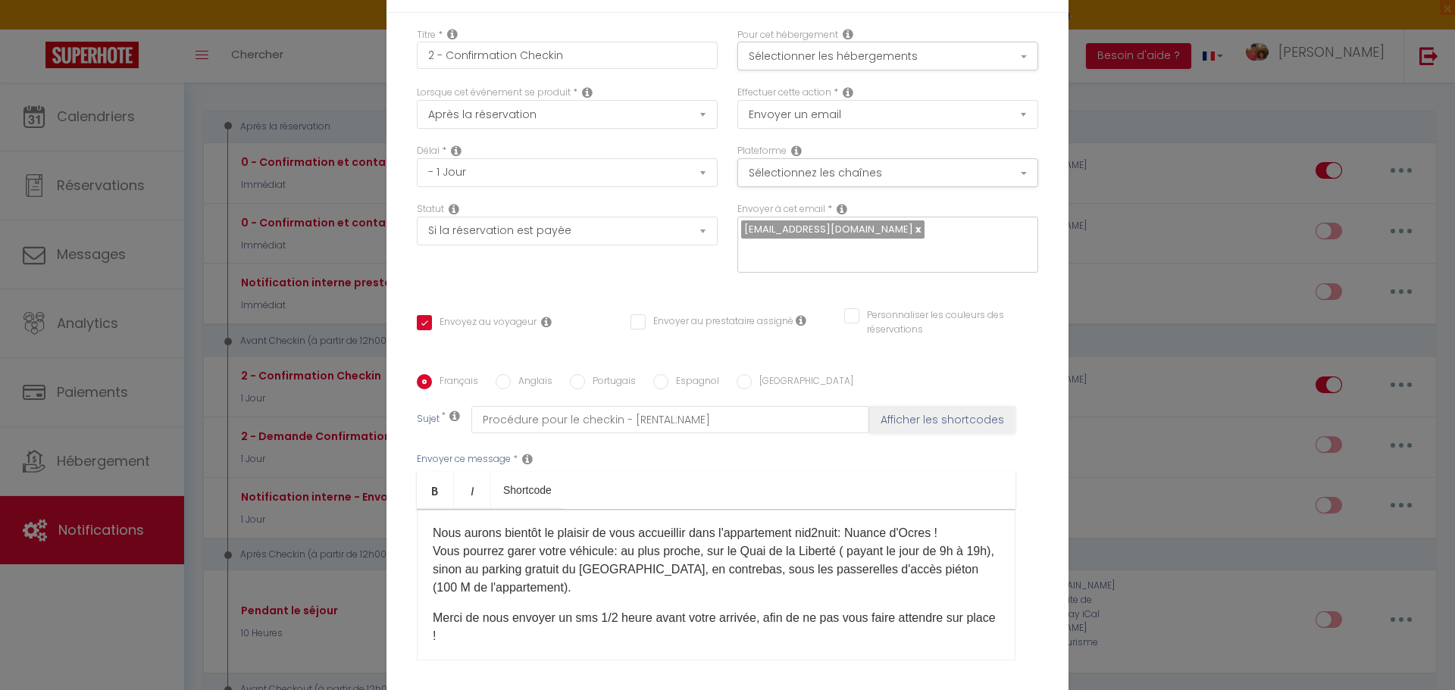
click at [653, 374] on input "Espagnol" at bounding box center [660, 381] width 15 height 15
radio input "true"
checkbox input "true"
checkbox input "false"
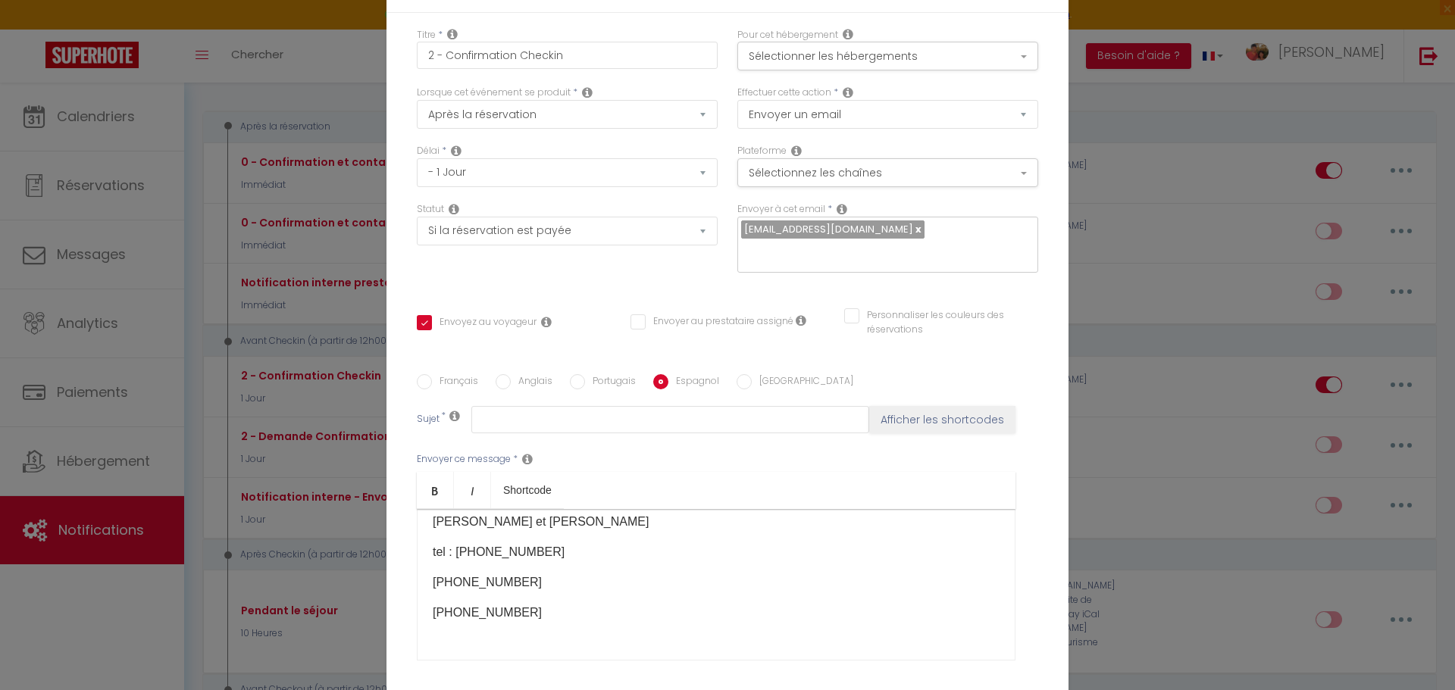
scroll to position [541, 0]
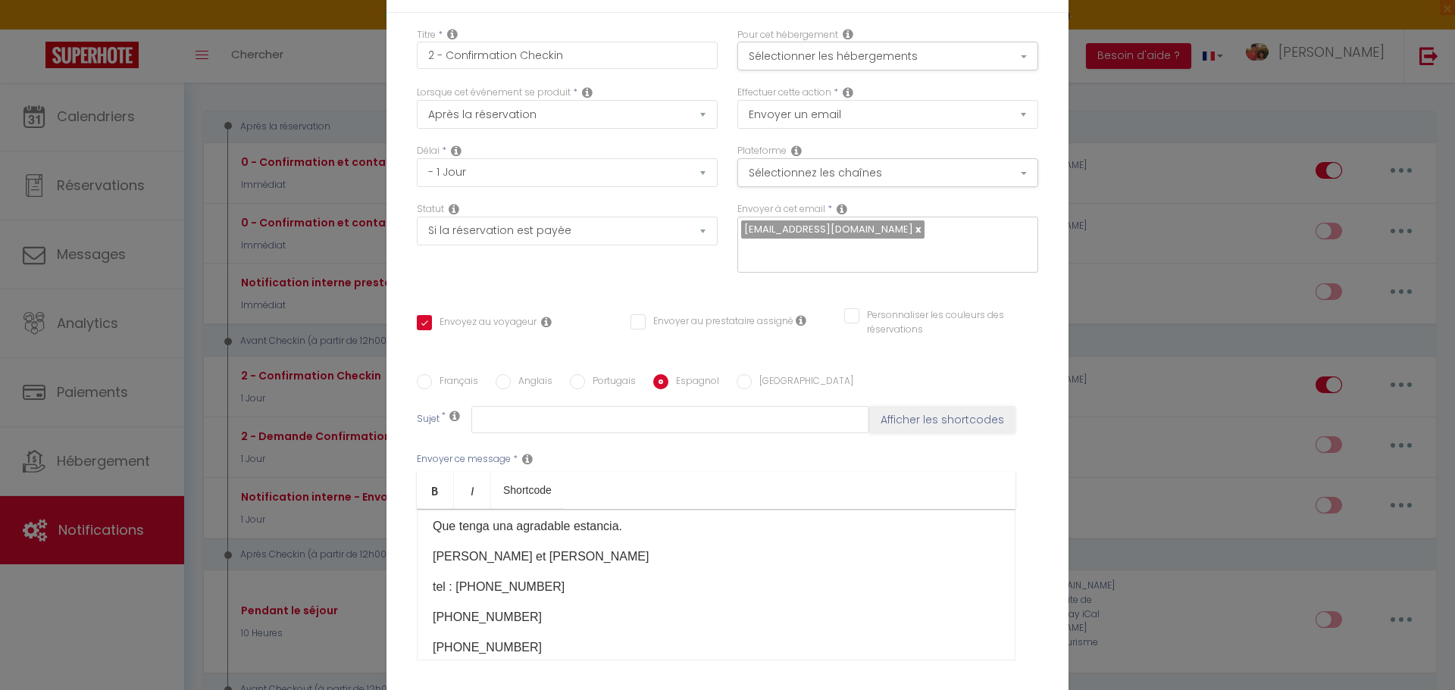
drag, startPoint x: 427, startPoint y: 435, endPoint x: 546, endPoint y: 519, distance: 145.7
click at [546, 519] on div "Pronto tendremos el placer de darle la bienvenida al apartamento nid2nuit: ¡Nua…" at bounding box center [716, 585] width 598 height 152
click at [433, 578] on p "Yves, Charlotte, Victor" at bounding box center [716, 587] width 567 height 18
checkbox input "true"
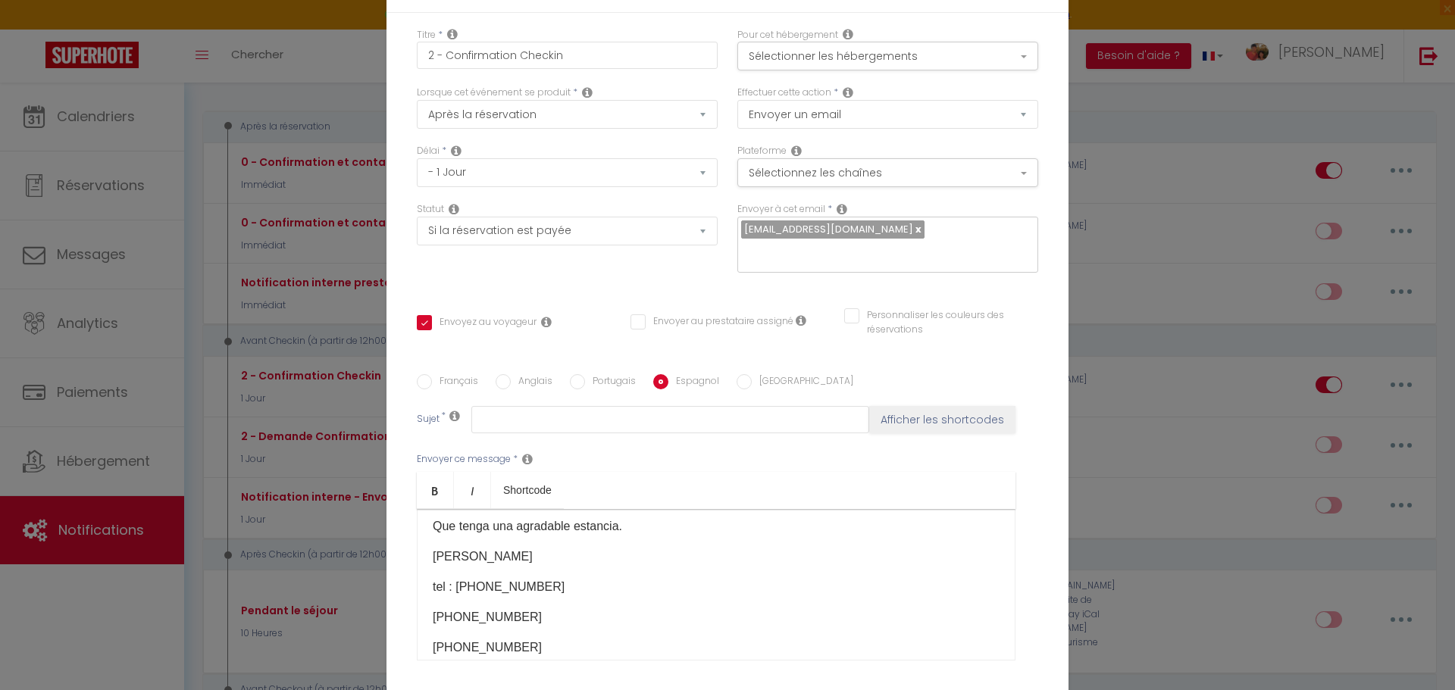
checkbox input "false"
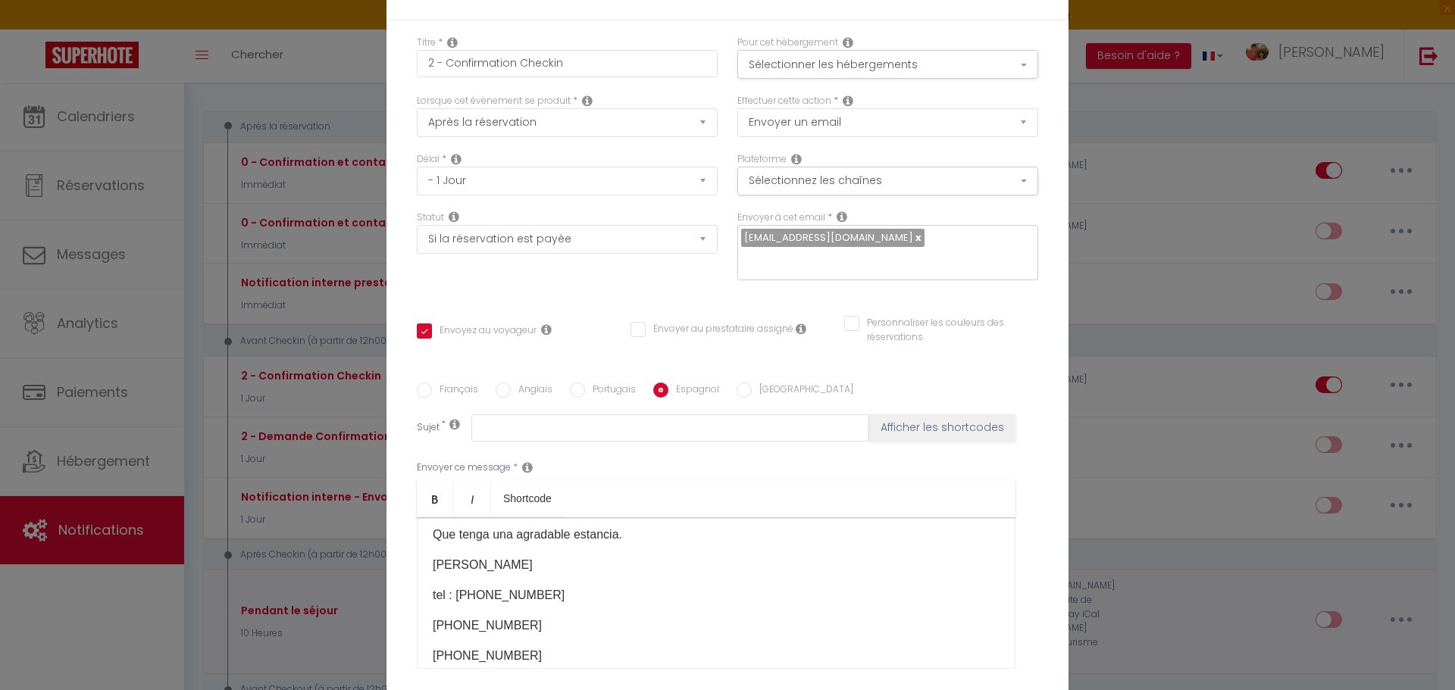
select select "1"
select select
checkbox input "false"
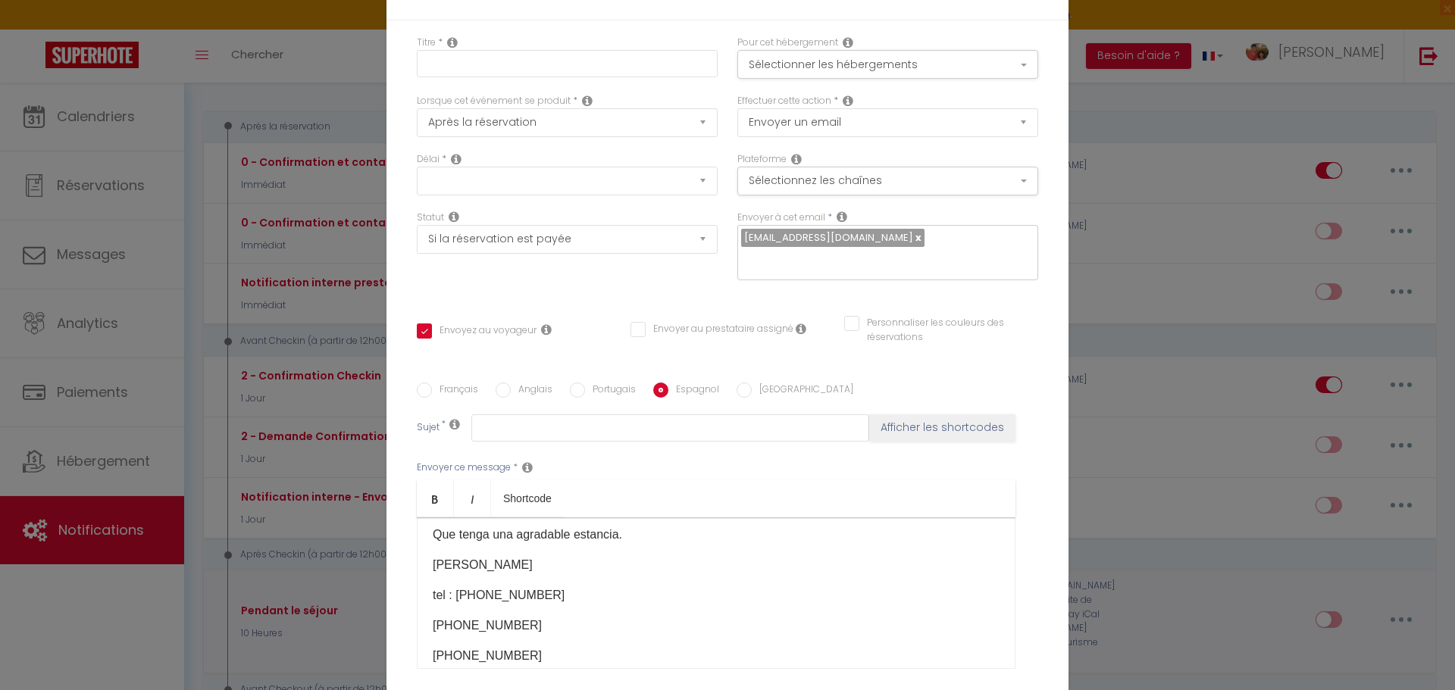
checkbox input "false"
radio input "false"
select select
checkbox input "false"
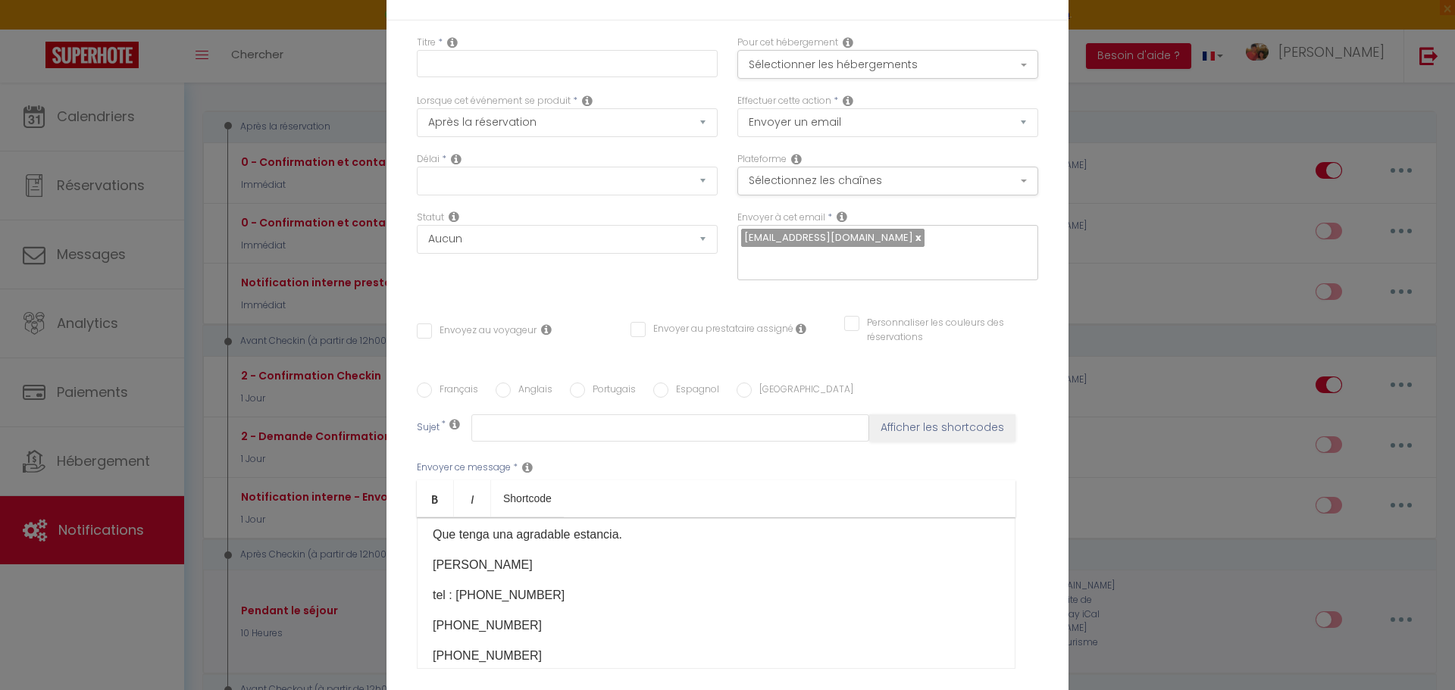
scroll to position [0, 0]
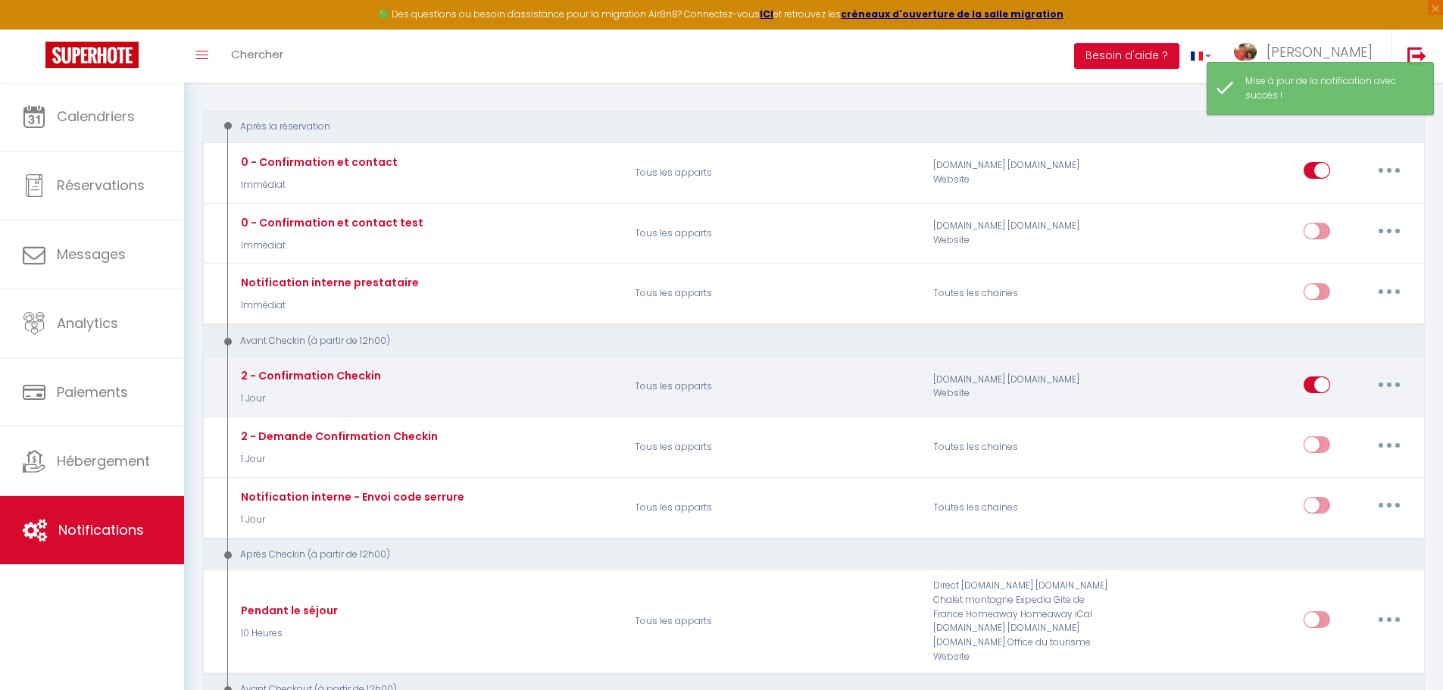
click at [1386, 383] on button "button" at bounding box center [1389, 385] width 42 height 24
click at [1316, 421] on link "Editer" at bounding box center [1350, 419] width 112 height 26
type input "2 - Confirmation Checkin"
select select "1 Jour"
select select "if_booking_is_paid"
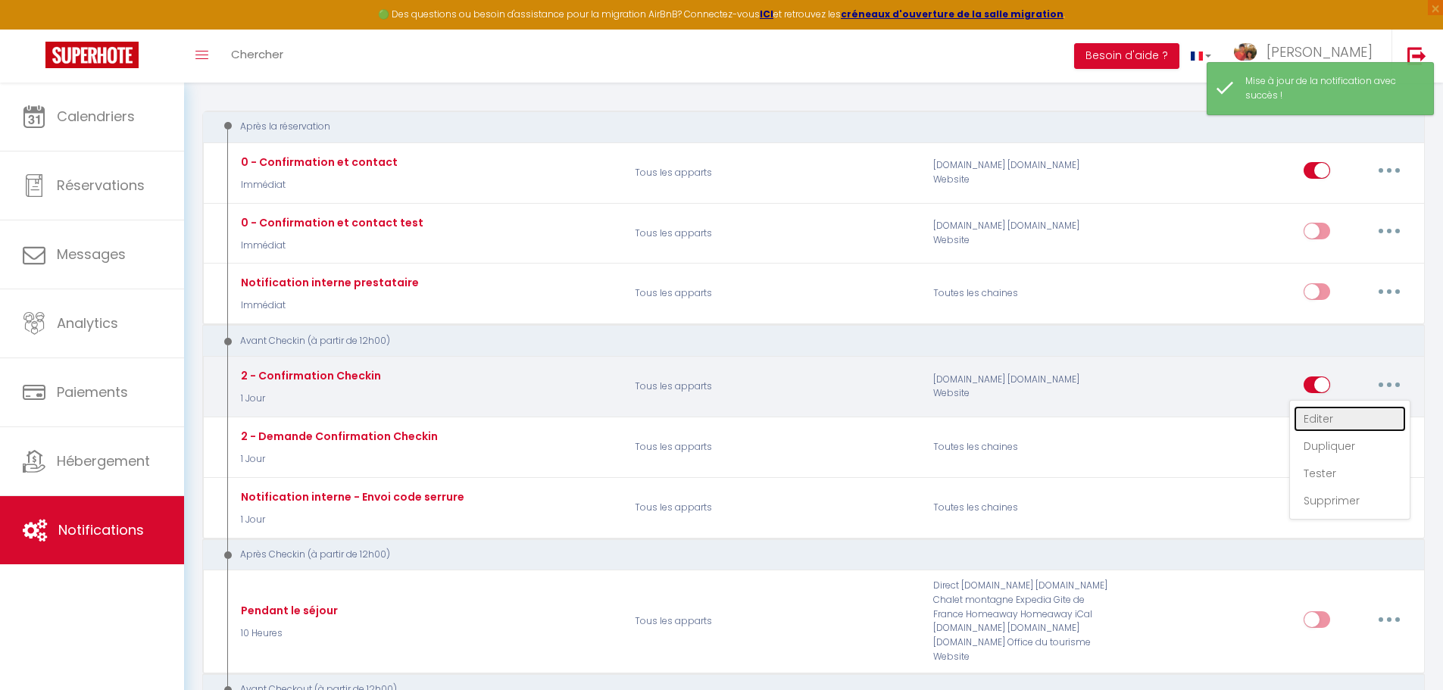
checkbox input "true"
checkbox input "false"
radio input "true"
type input "Procédure pour le checkin - [RENTAL:NAME]"
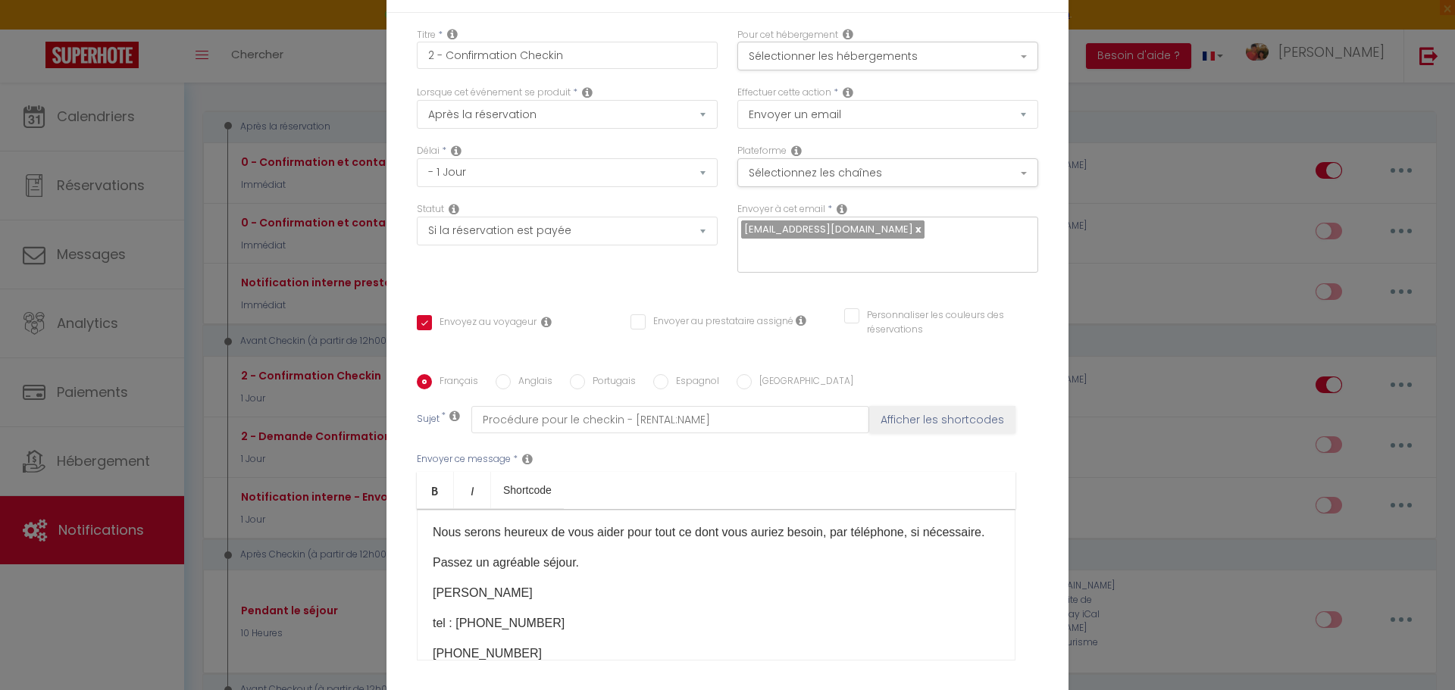
click at [736, 374] on input "[GEOGRAPHIC_DATA]" at bounding box center [743, 381] width 15 height 15
radio input "true"
checkbox input "true"
checkbox input "false"
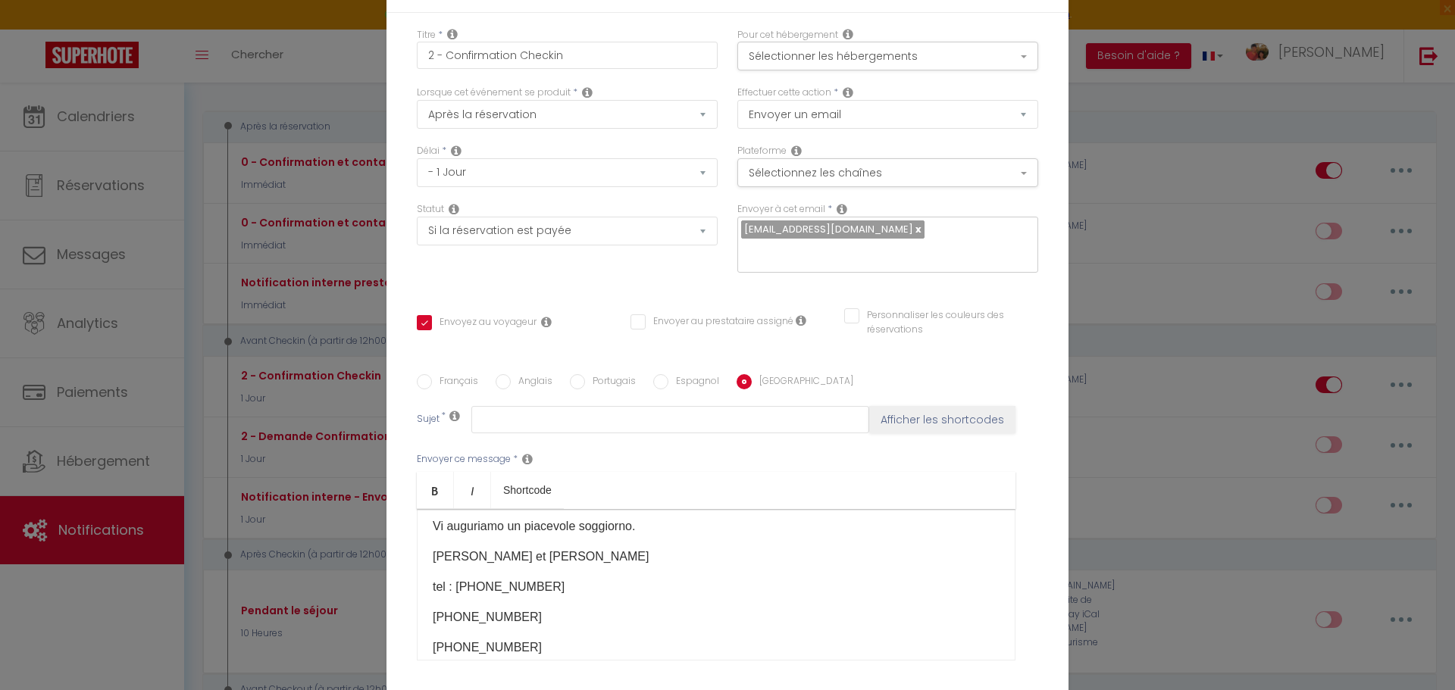
drag, startPoint x: 423, startPoint y: 413, endPoint x: 568, endPoint y: 511, distance: 174.6
click at [568, 511] on div "Presto avremo il piacere di accogliervi nell'appartamento nid2nuit: Nuance d'Oc…" at bounding box center [716, 585] width 598 height 152
click at [426, 509] on div "Presto avremo il piacere di accogliervi nell'appartamento nid2nuit: Nuance d'Oc…" at bounding box center [716, 585] width 598 height 152
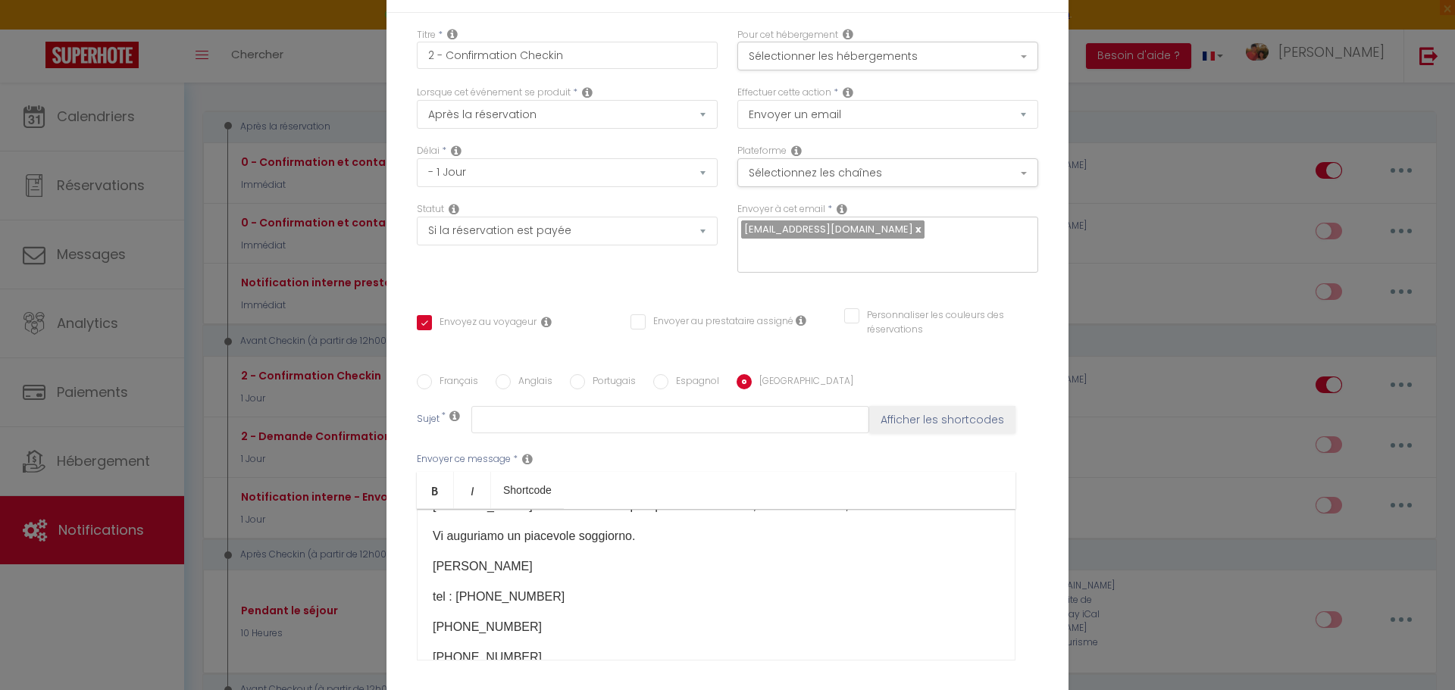
checkbox input "true"
checkbox input "false"
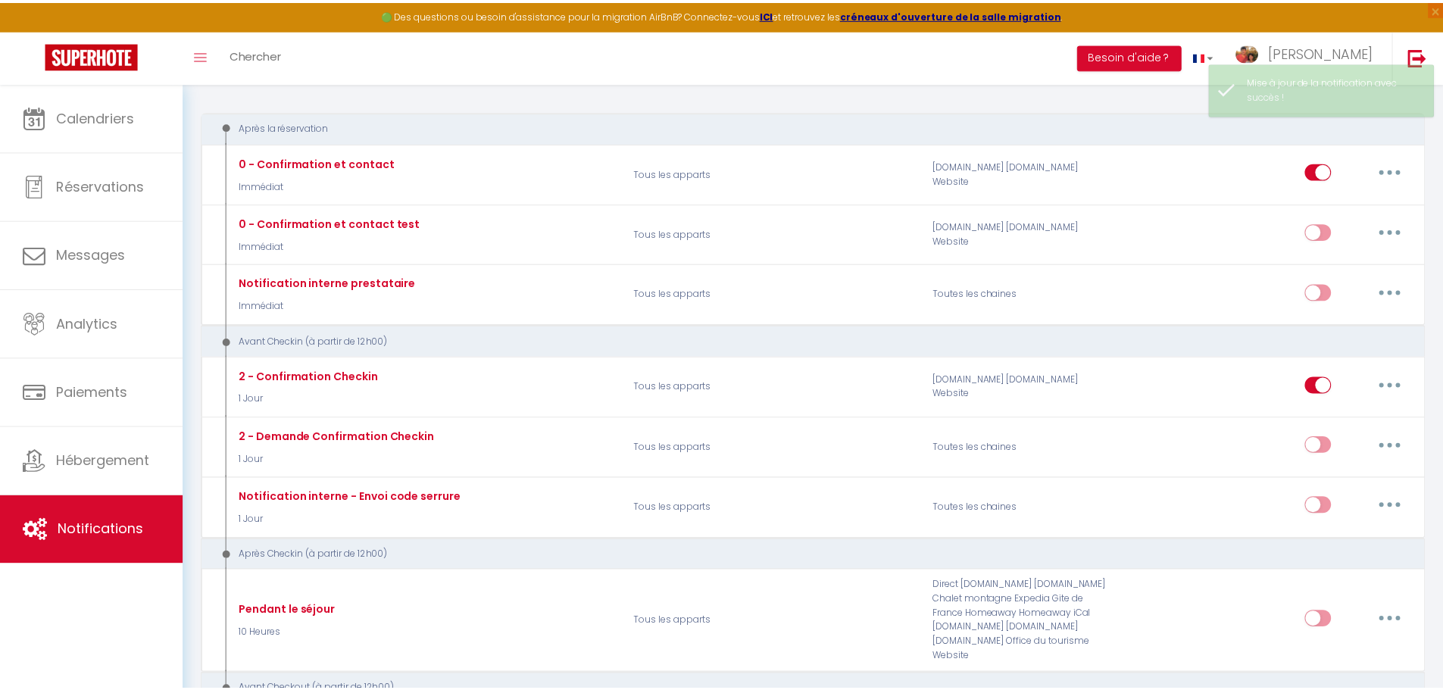
scroll to position [0, 0]
